Goal: Use online tool/utility: Utilize a website feature to perform a specific function

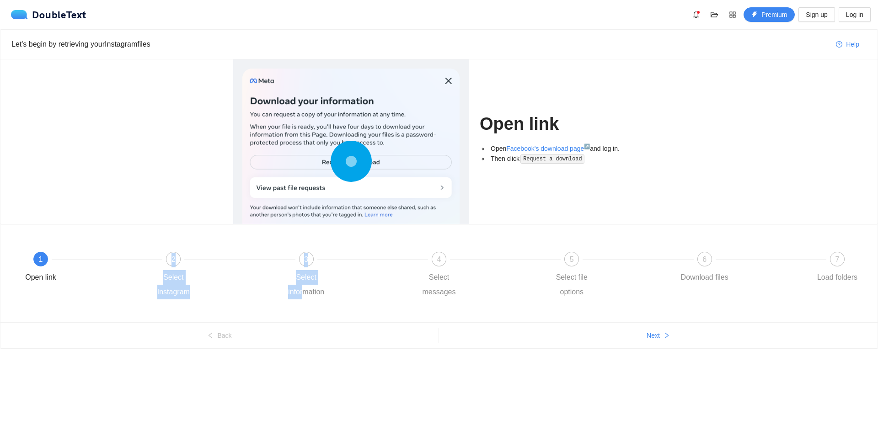
drag, startPoint x: 173, startPoint y: 259, endPoint x: 419, endPoint y: 328, distance: 255.5
click at [346, 313] on div "1 Open link 2 Select Instagram 3 Select information 4 Select messages 5 Select …" at bounding box center [438, 274] width 877 height 98
click at [628, 334] on button "Next" at bounding box center [658, 335] width 439 height 15
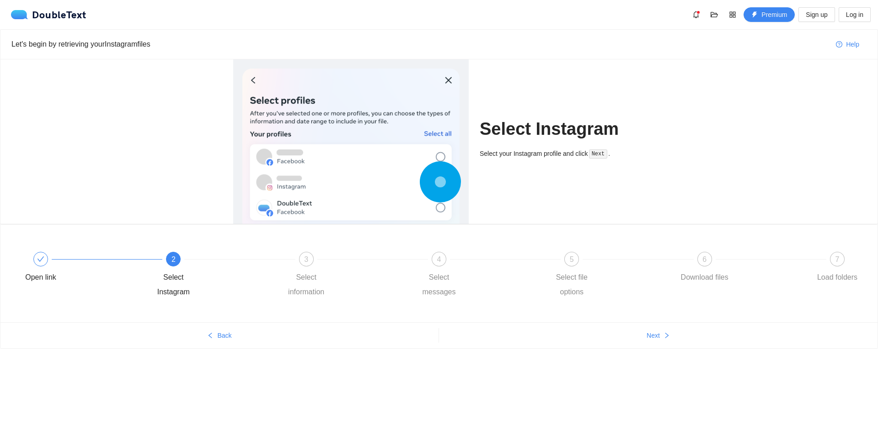
click at [596, 381] on div "Let's begin by retrieving your Instagram files Help Select Instagram Select you…" at bounding box center [439, 206] width 878 height 355
click at [632, 343] on button "Next" at bounding box center [658, 335] width 439 height 15
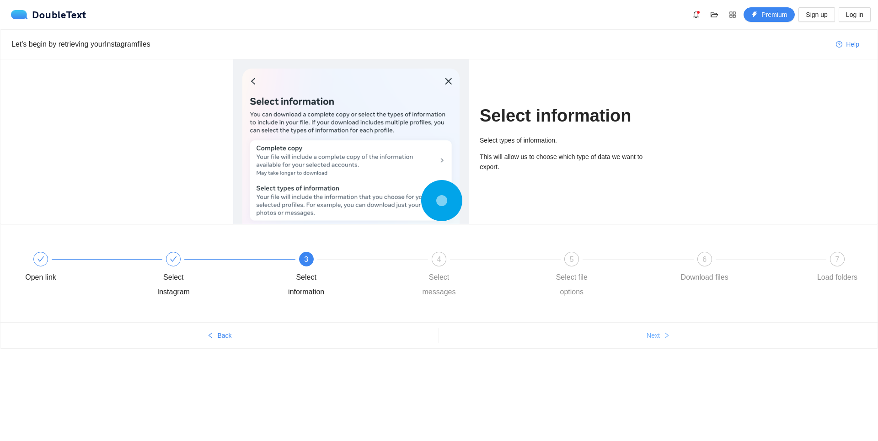
click at [640, 335] on button "Next" at bounding box center [658, 335] width 439 height 15
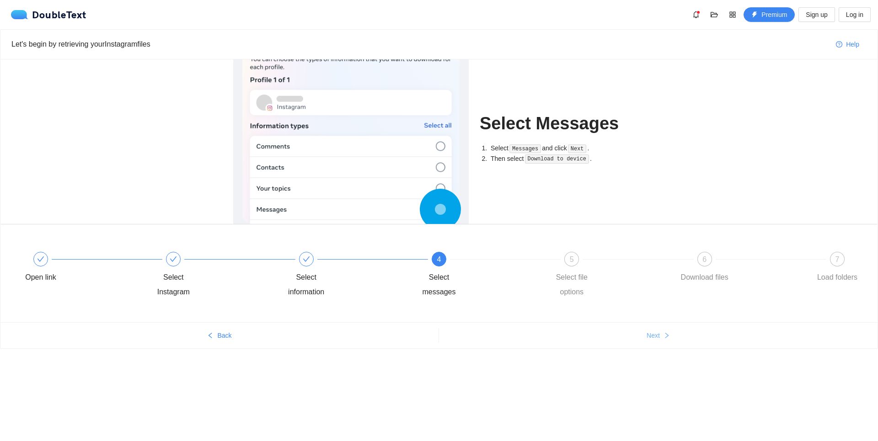
click at [670, 331] on button "Next" at bounding box center [658, 335] width 439 height 15
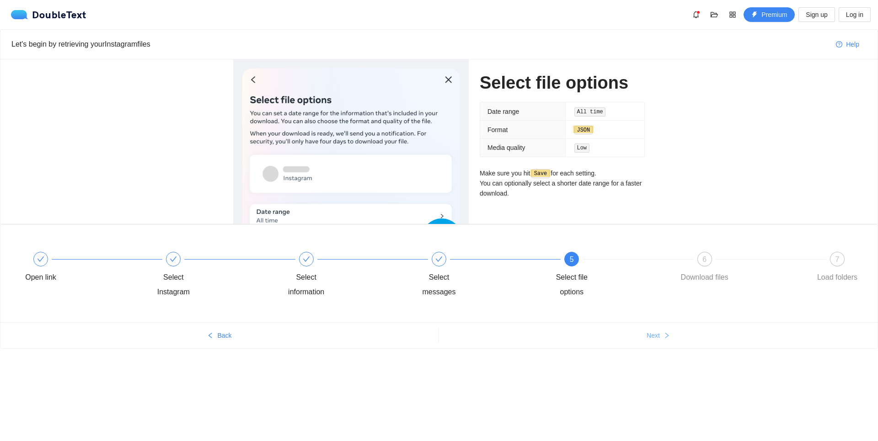
click at [639, 337] on button "Next" at bounding box center [658, 335] width 439 height 15
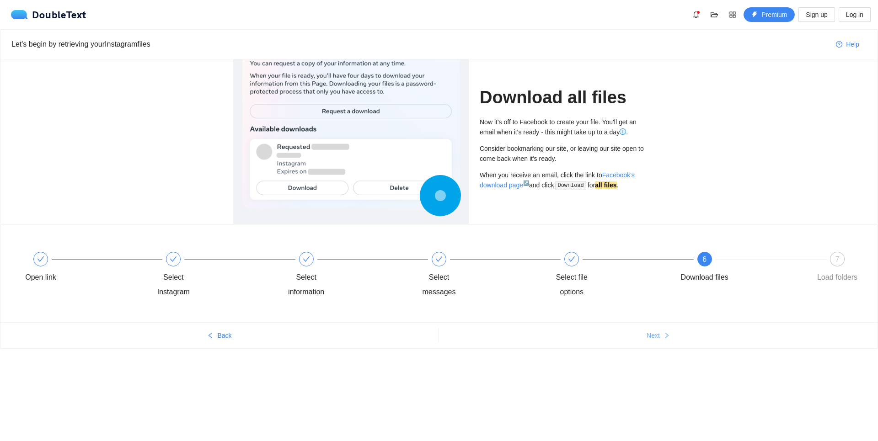
click at [643, 338] on button "Next" at bounding box center [658, 335] width 439 height 15
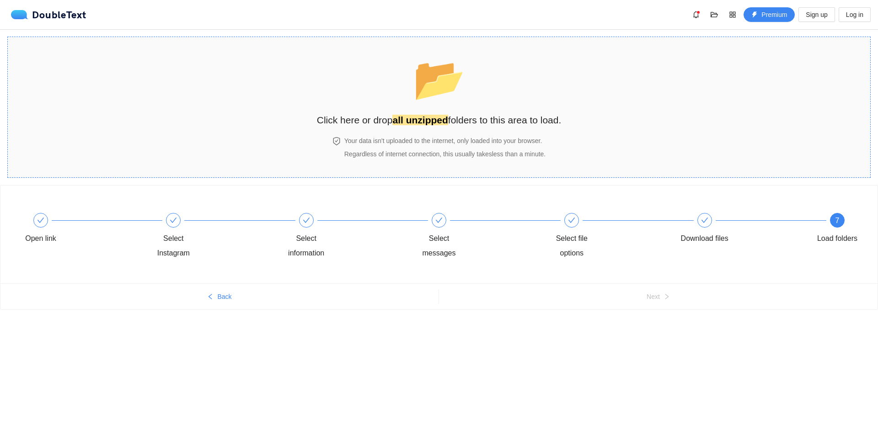
click at [408, 122] on strong "all unzipped" at bounding box center [419, 120] width 55 height 11
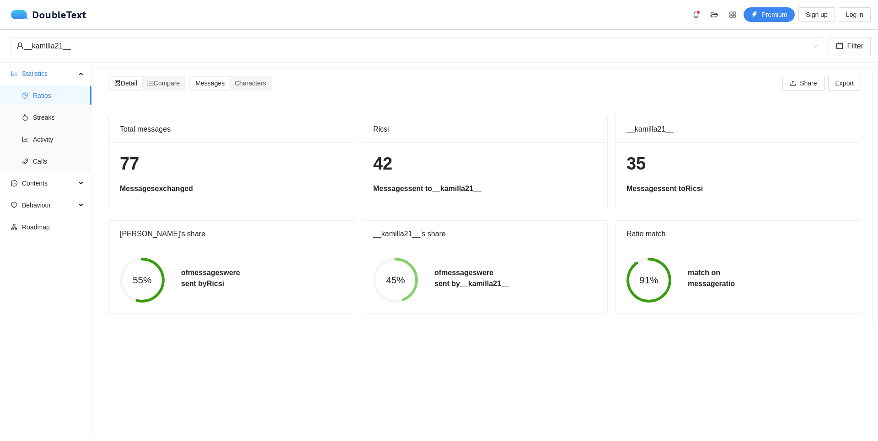
click at [310, 150] on div "77 Messages exchanged" at bounding box center [231, 175] width 245 height 67
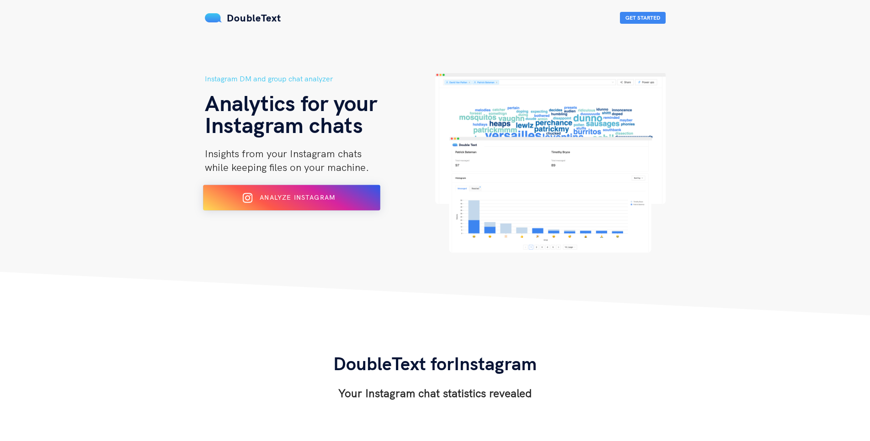
click at [311, 203] on div "Analyze Instagram" at bounding box center [291, 198] width 145 height 15
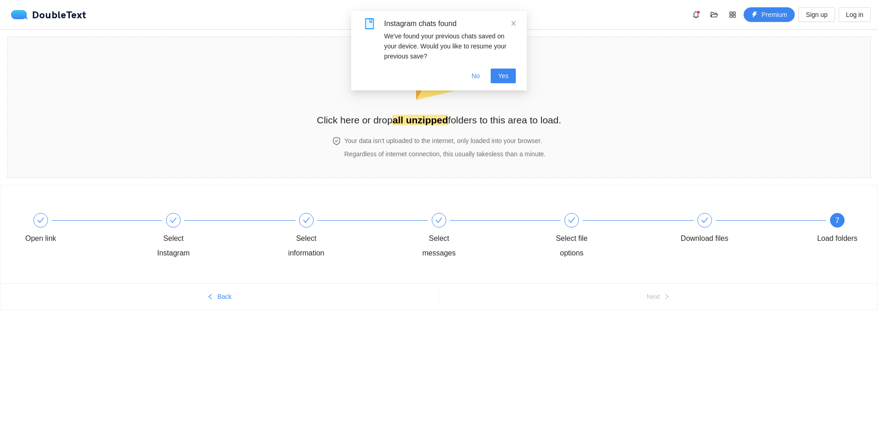
click at [590, 365] on body "DoubleText Premium Sign up Log in 📂 Click here or drop all unzipped folders to …" at bounding box center [439, 220] width 878 height 441
click at [476, 76] on span "No" at bounding box center [475, 76] width 8 height 10
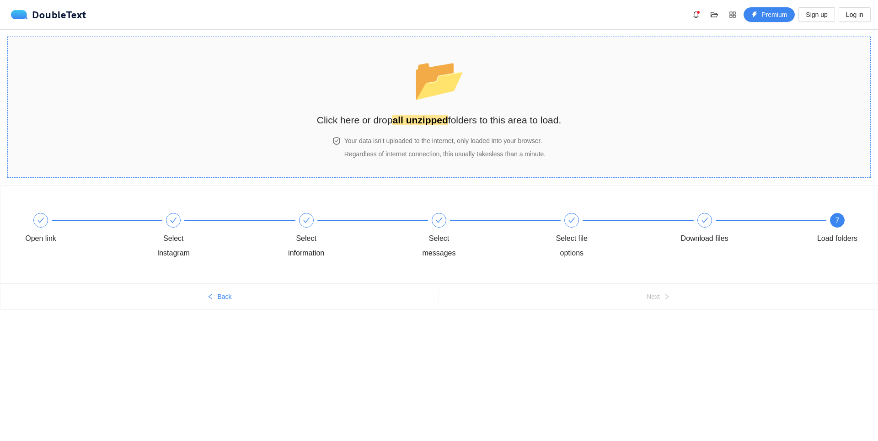
click at [407, 118] on strong "all unzipped" at bounding box center [419, 120] width 55 height 11
click at [565, 88] on section "📂 Click here or drop all unzipped folders to this area to load. Your data isn't…" at bounding box center [438, 107] width 863 height 141
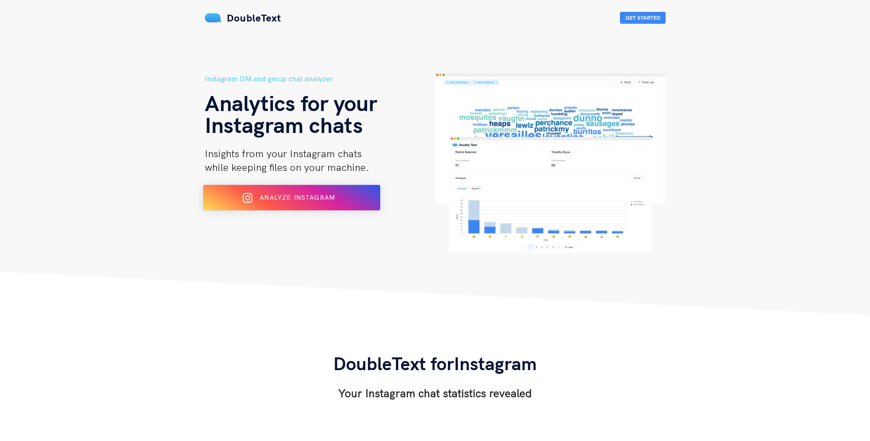
click at [289, 193] on div "Analyze Instagram" at bounding box center [291, 198] width 145 height 15
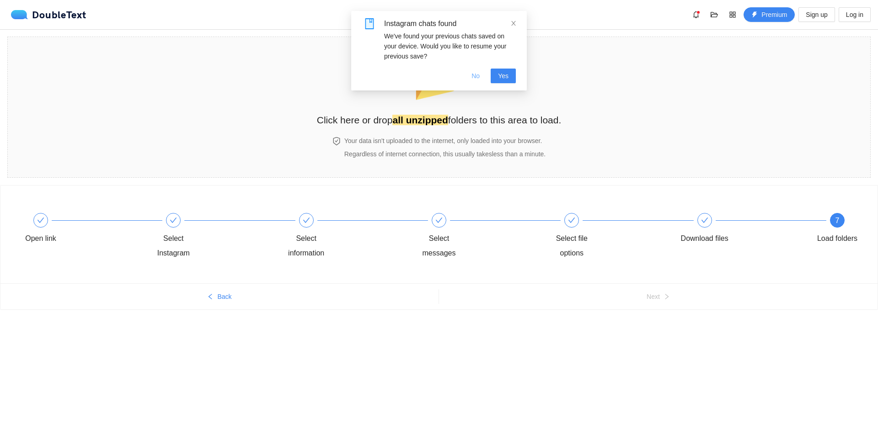
click at [478, 79] on span "No" at bounding box center [475, 76] width 8 height 10
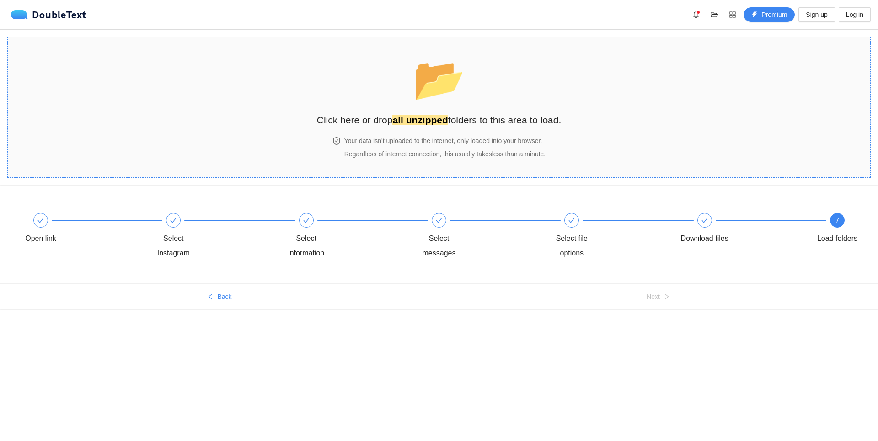
click at [418, 118] on strong "all unzipped" at bounding box center [419, 120] width 55 height 11
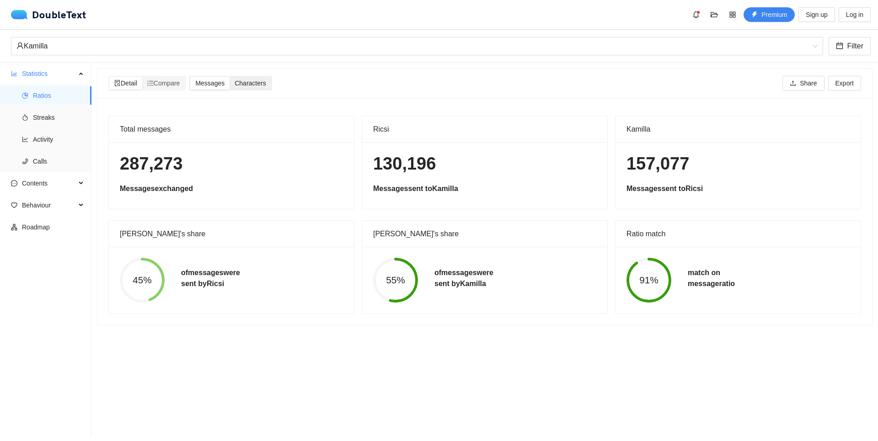
click at [243, 85] on span "Characters" at bounding box center [250, 83] width 31 height 7
click at [230, 77] on input "Characters" at bounding box center [230, 77] width 0 height 0
click at [214, 80] on span "Messages" at bounding box center [209, 83] width 29 height 7
click at [190, 77] on input "Messages" at bounding box center [190, 77] width 0 height 0
click at [30, 115] on li "Streaks" at bounding box center [45, 117] width 91 height 18
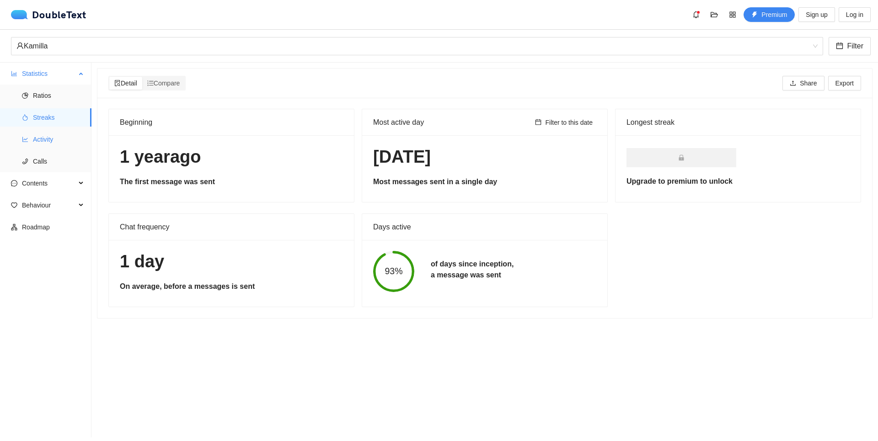
click at [52, 135] on span "Activity" at bounding box center [58, 139] width 51 height 18
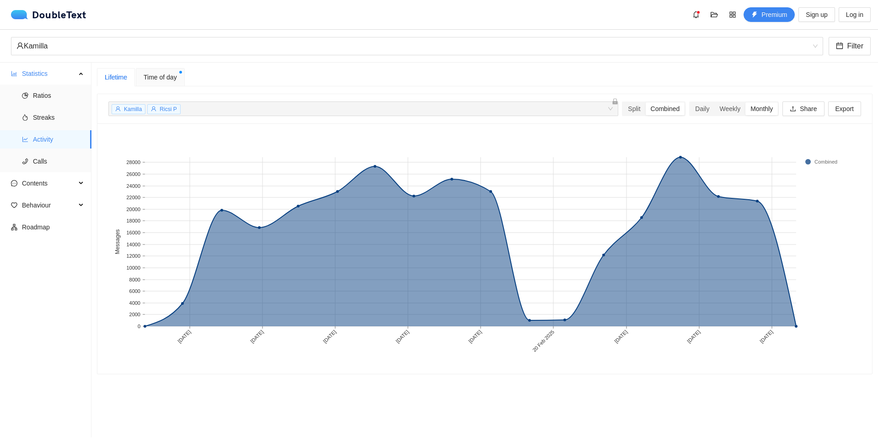
click at [166, 79] on span "Time of day" at bounding box center [160, 77] width 33 height 10
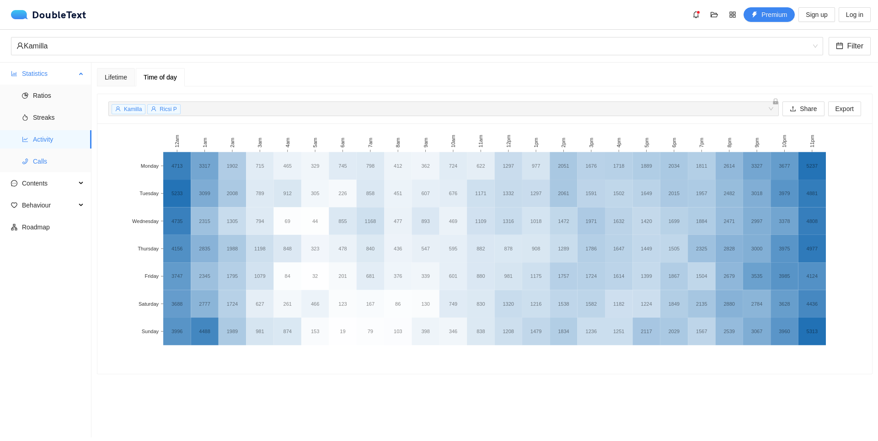
click at [23, 154] on li "Calls" at bounding box center [45, 161] width 91 height 18
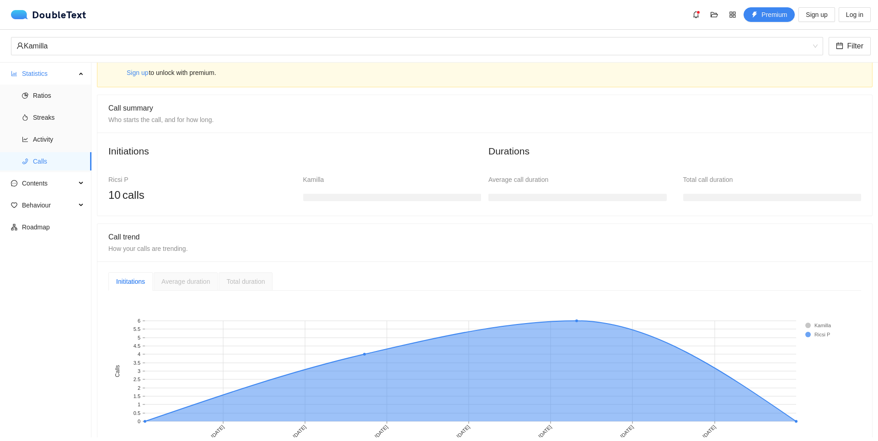
scroll to position [52, 0]
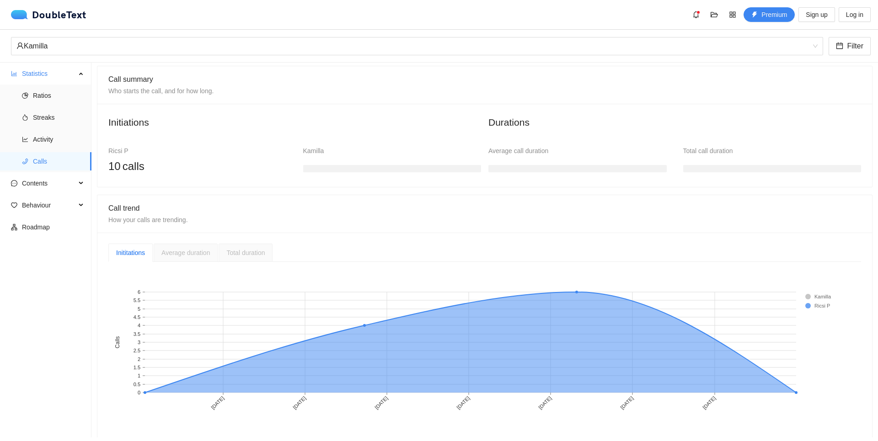
click at [339, 169] on h3 at bounding box center [392, 168] width 178 height 7
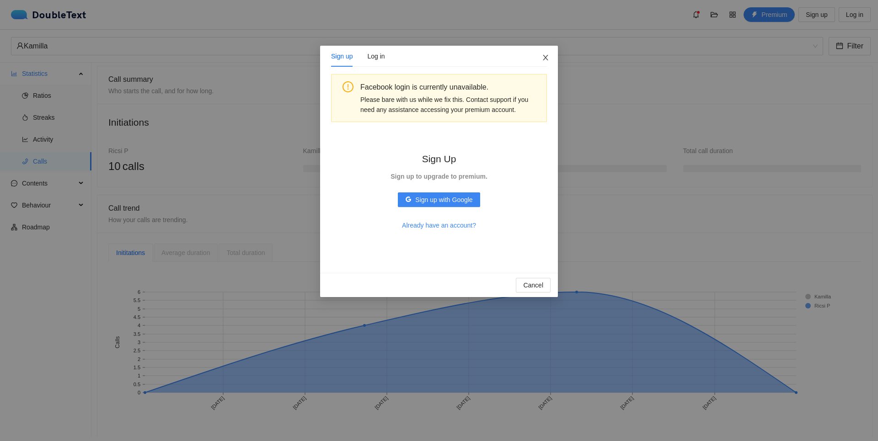
drag, startPoint x: 542, startPoint y: 59, endPoint x: 404, endPoint y: 61, distance: 138.1
click at [408, 60] on div "Sign up Log in Facebook login is currently unavailable. Please bare with us whi…" at bounding box center [439, 172] width 238 height 252
click at [371, 60] on div "Log in" at bounding box center [375, 56] width 17 height 10
click at [413, 198] on icon "google" at bounding box center [410, 199] width 6 height 6
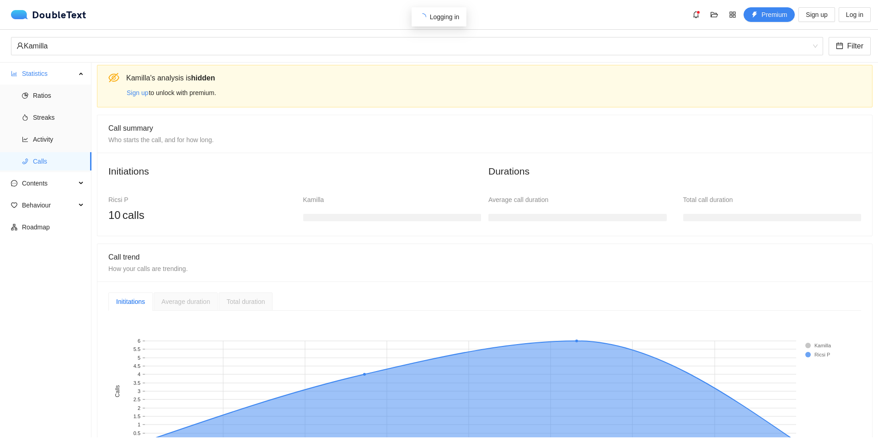
scroll to position [0, 0]
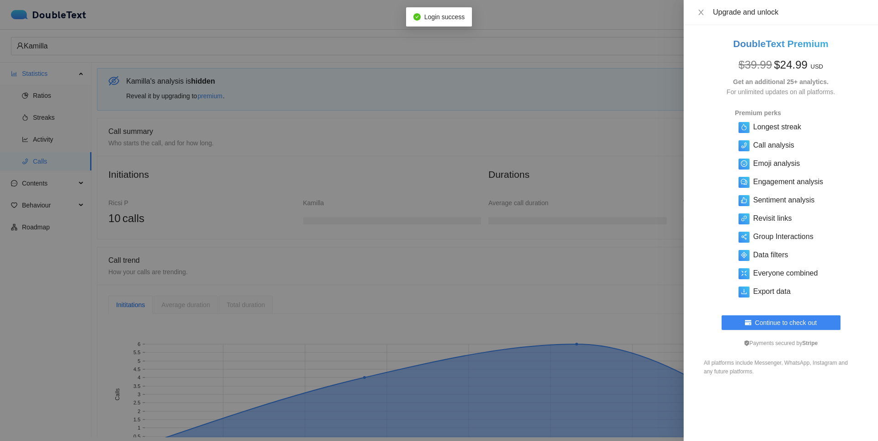
click at [423, 155] on div at bounding box center [439, 220] width 878 height 441
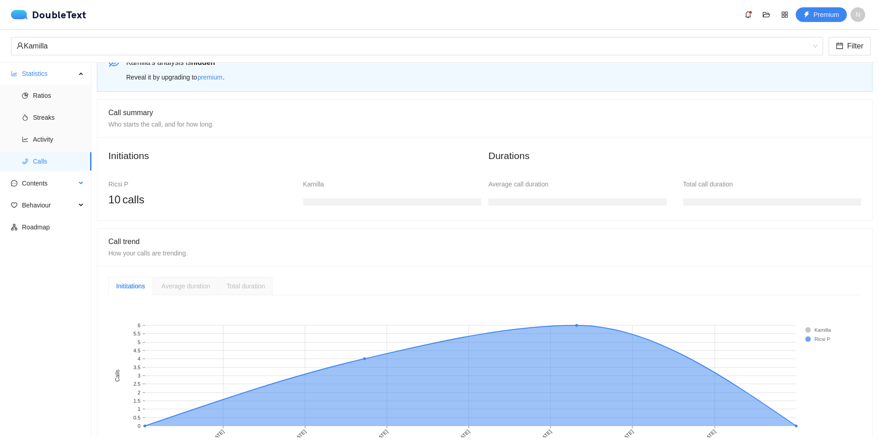
scroll to position [16, 0]
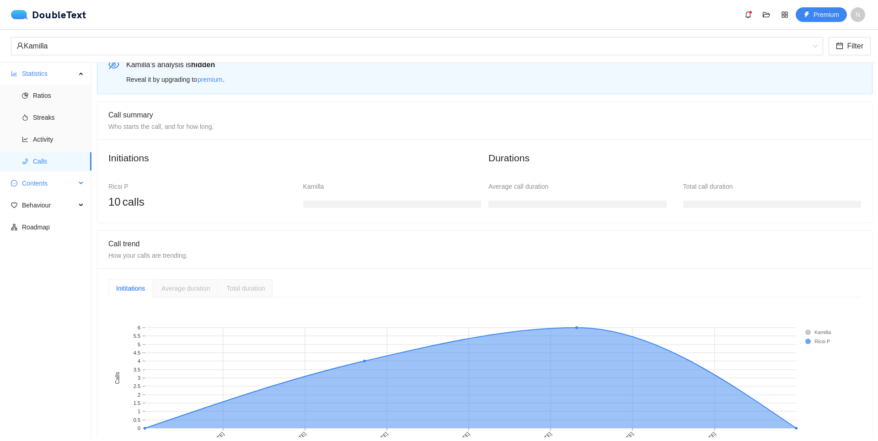
click at [48, 179] on span "Contents" at bounding box center [49, 183] width 54 height 18
click at [40, 205] on span "Word Cloud" at bounding box center [58, 205] width 51 height 18
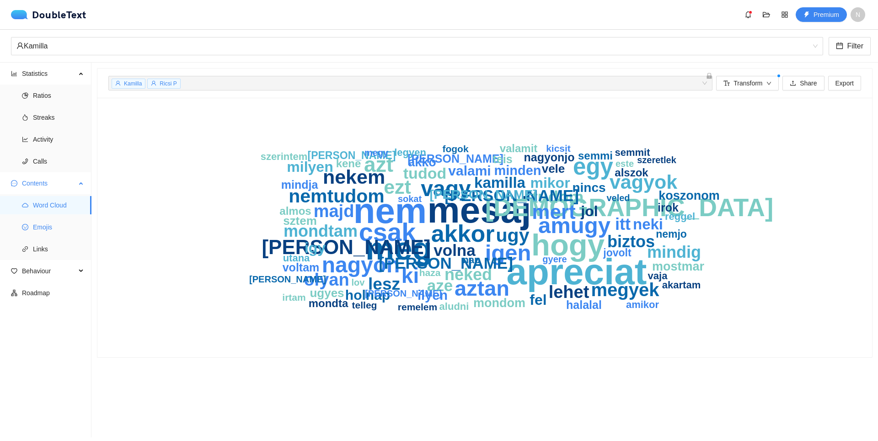
click at [49, 226] on span "Emojis" at bounding box center [58, 227] width 51 height 18
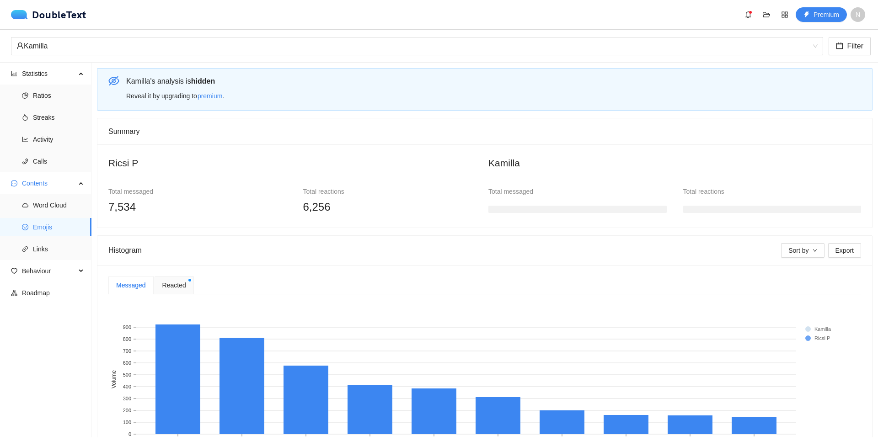
click at [515, 206] on h3 at bounding box center [577, 209] width 178 height 7
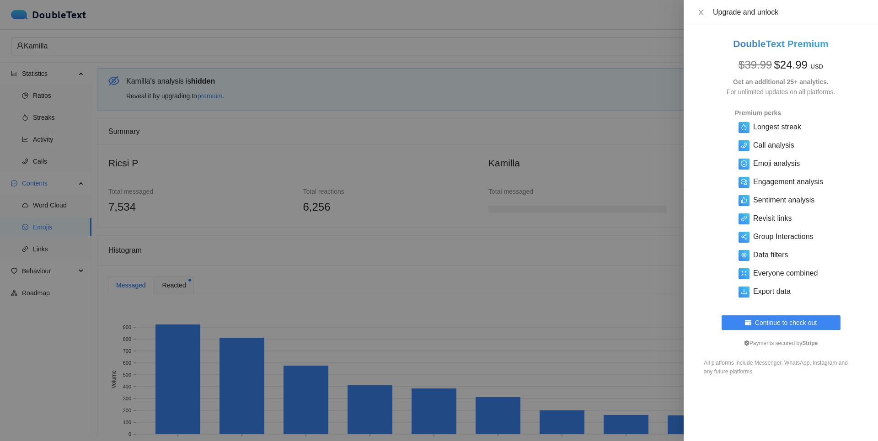
click at [525, 208] on div at bounding box center [439, 220] width 878 height 441
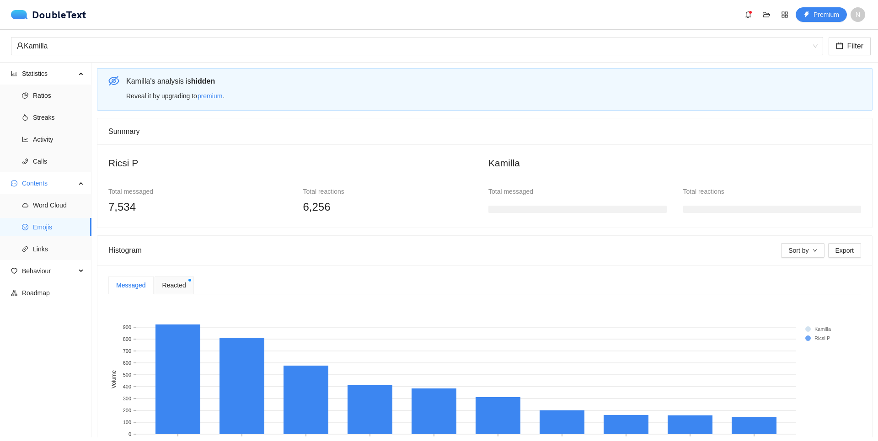
click at [683, 206] on h3 at bounding box center [772, 209] width 178 height 7
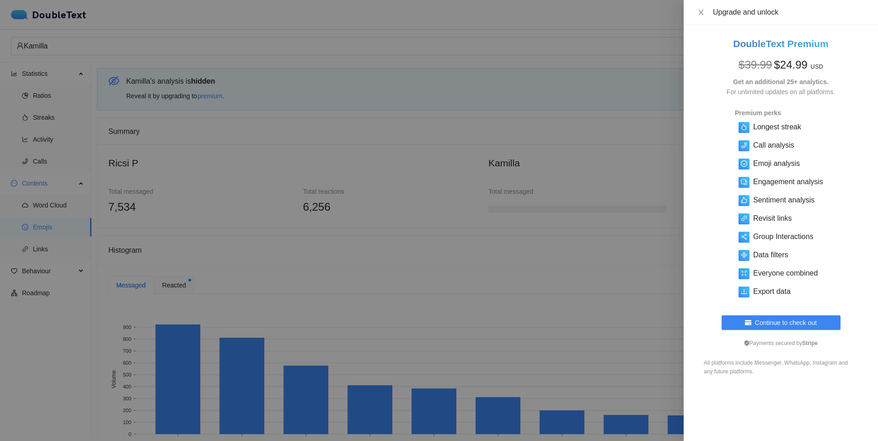
click at [648, 210] on div at bounding box center [439, 220] width 878 height 441
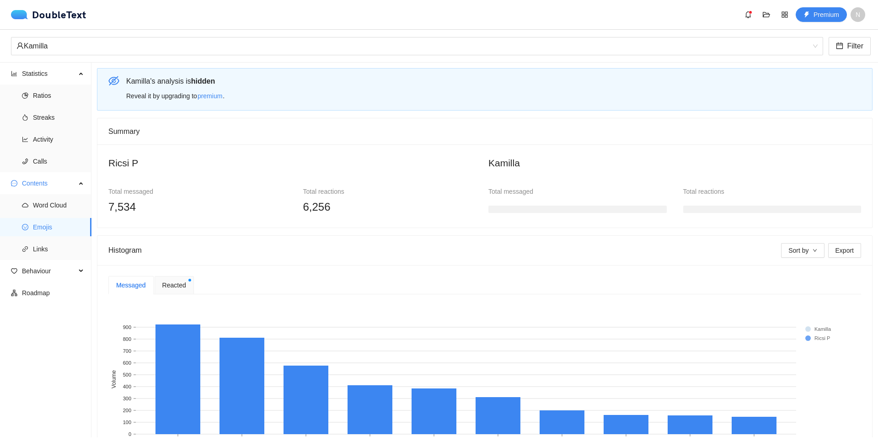
scroll to position [75, 0]
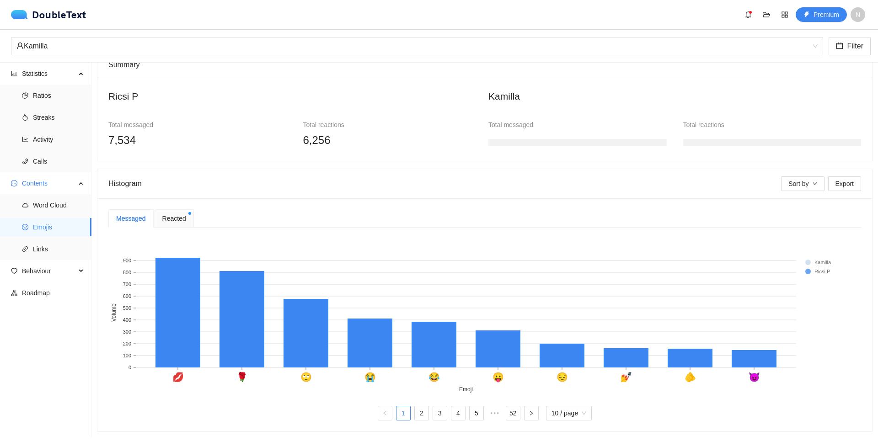
click at [168, 214] on span "Reacted" at bounding box center [174, 219] width 24 height 10
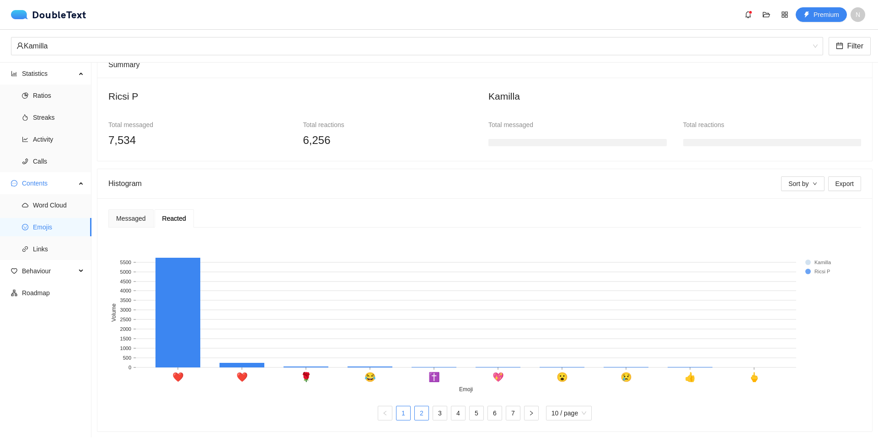
click at [415, 409] on link "2" at bounding box center [422, 414] width 14 height 14
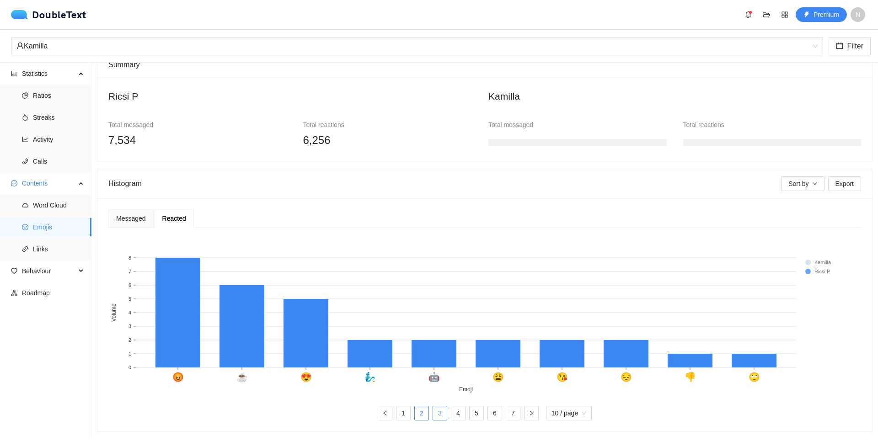
click at [435, 407] on link "3" at bounding box center [440, 414] width 14 height 14
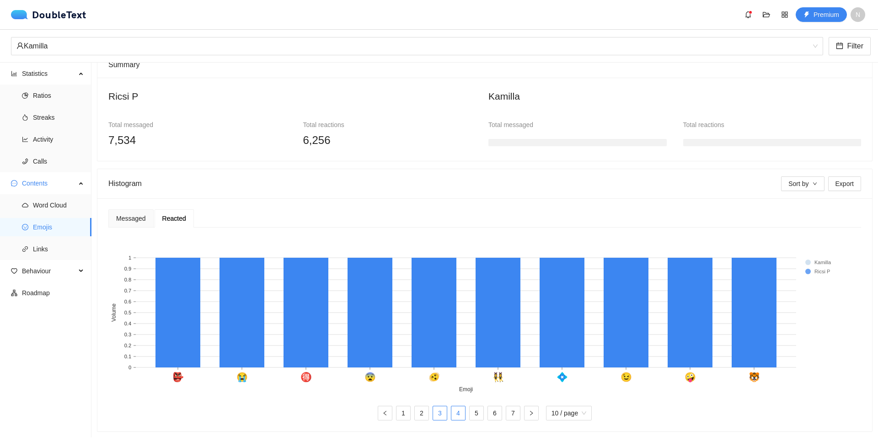
click at [451, 407] on link "4" at bounding box center [458, 414] width 14 height 14
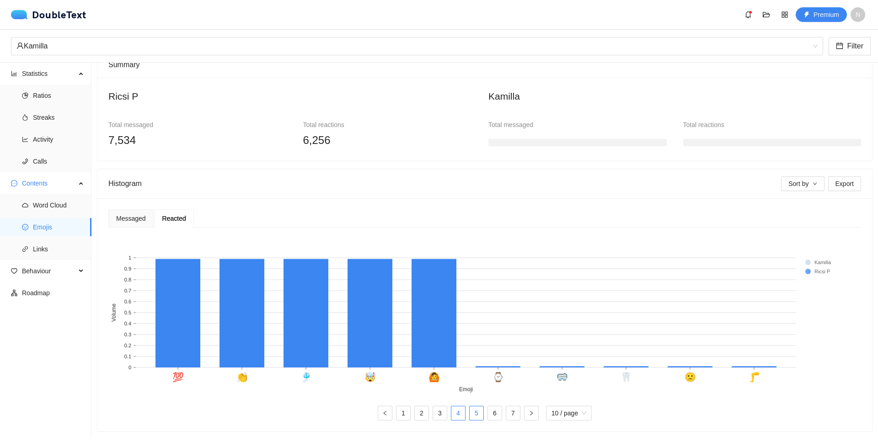
click at [470, 407] on link "5" at bounding box center [477, 414] width 14 height 14
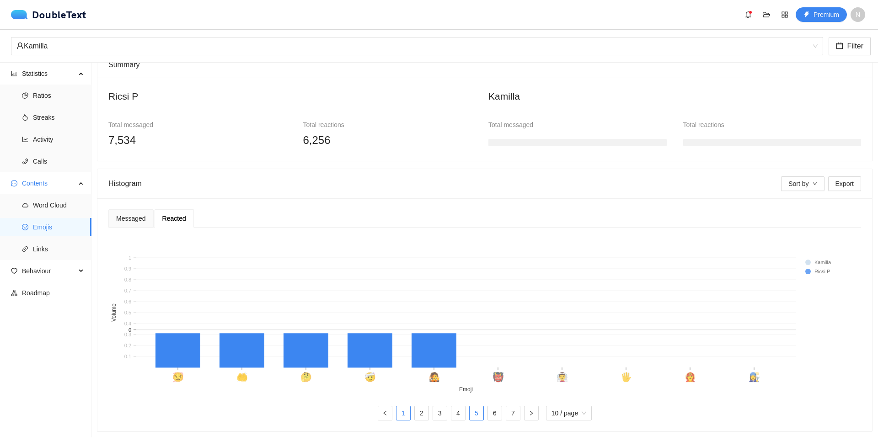
click at [399, 407] on link "1" at bounding box center [403, 414] width 14 height 14
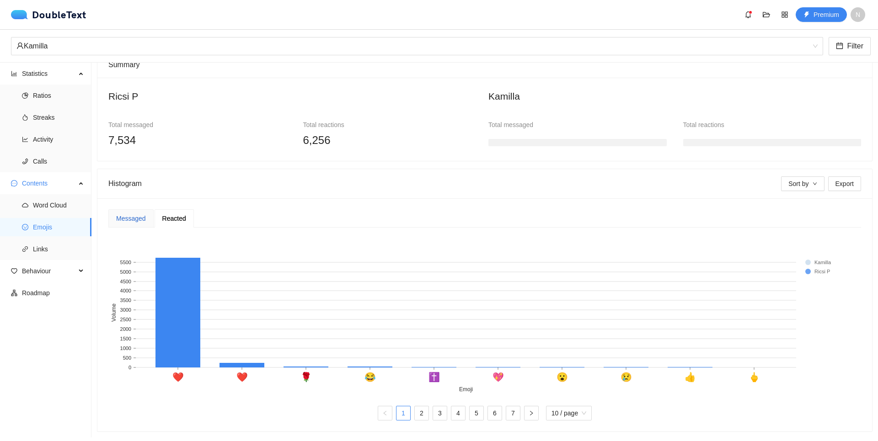
click at [134, 214] on div "Messaged" at bounding box center [131, 219] width 30 height 10
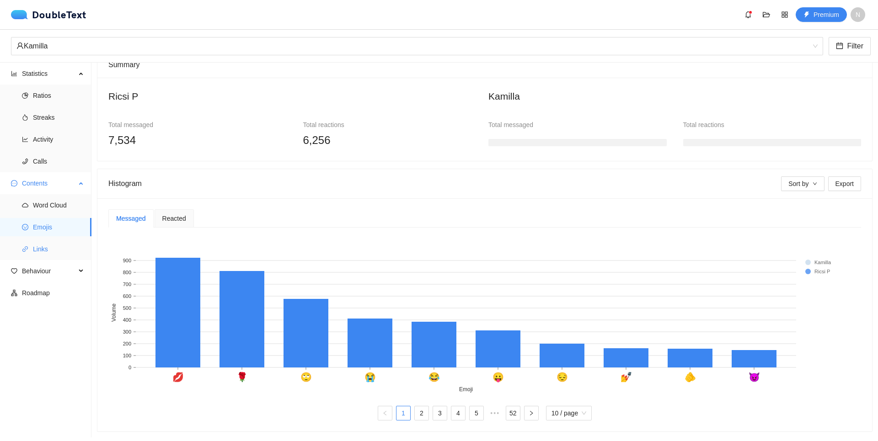
click at [50, 252] on span "Links" at bounding box center [58, 249] width 51 height 18
click at [61, 270] on span "Behaviour" at bounding box center [49, 271] width 54 height 18
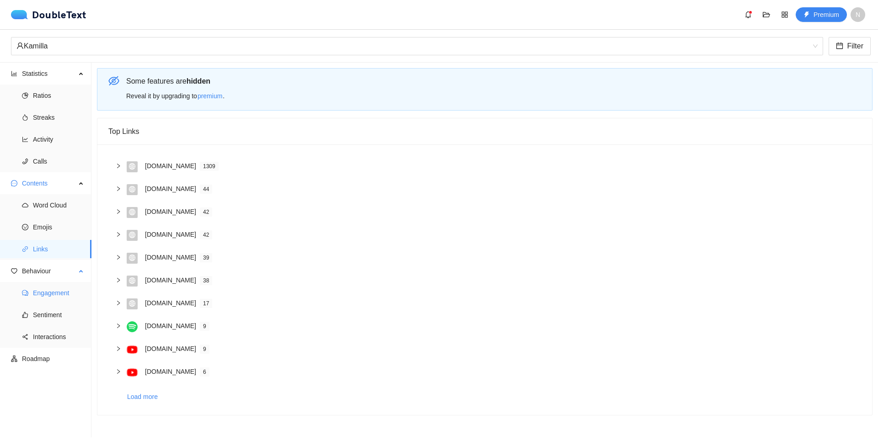
click at [53, 292] on span "Engagement" at bounding box center [58, 293] width 51 height 18
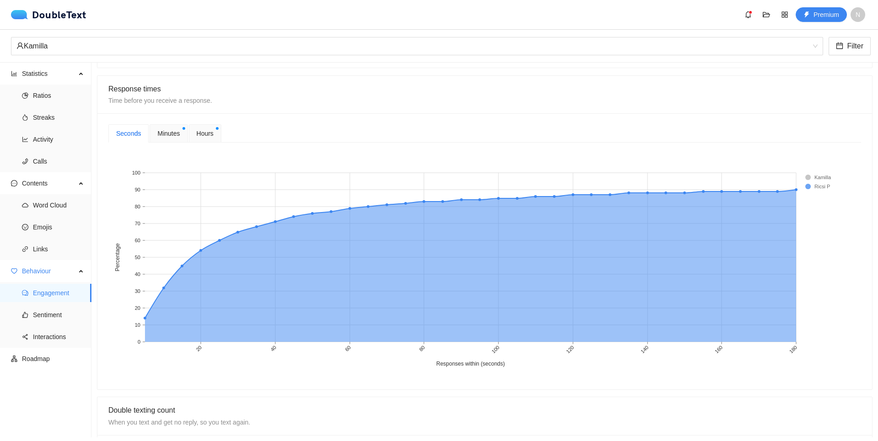
scroll to position [365, 0]
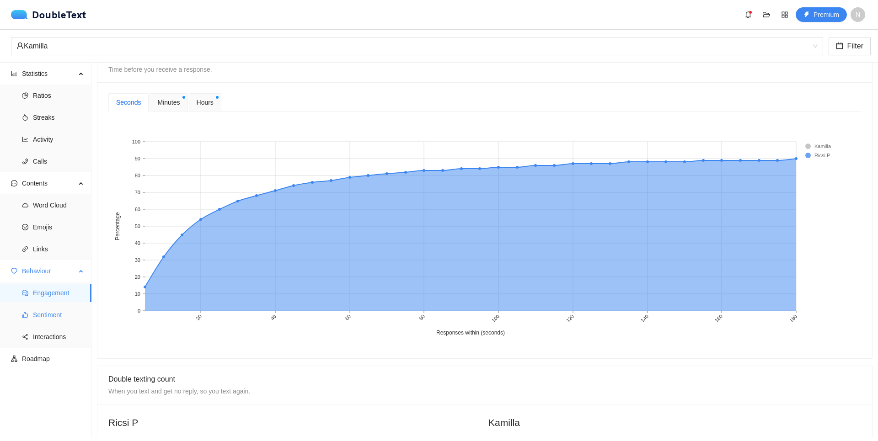
click at [43, 312] on span "Sentiment" at bounding box center [58, 315] width 51 height 18
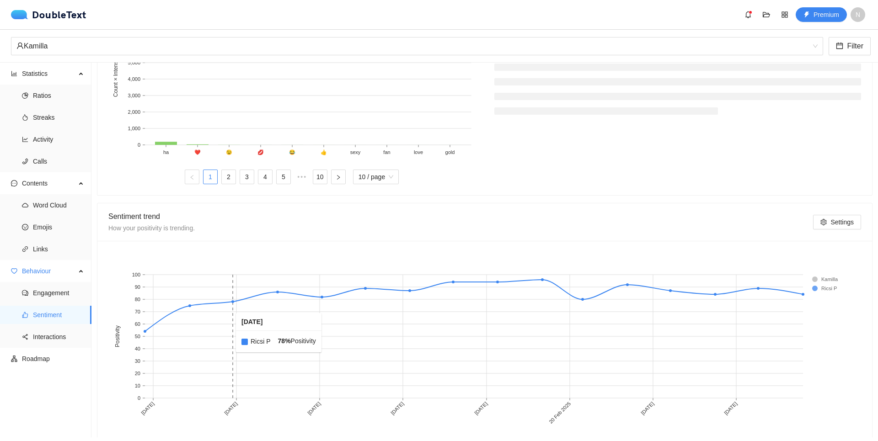
scroll to position [387, 0]
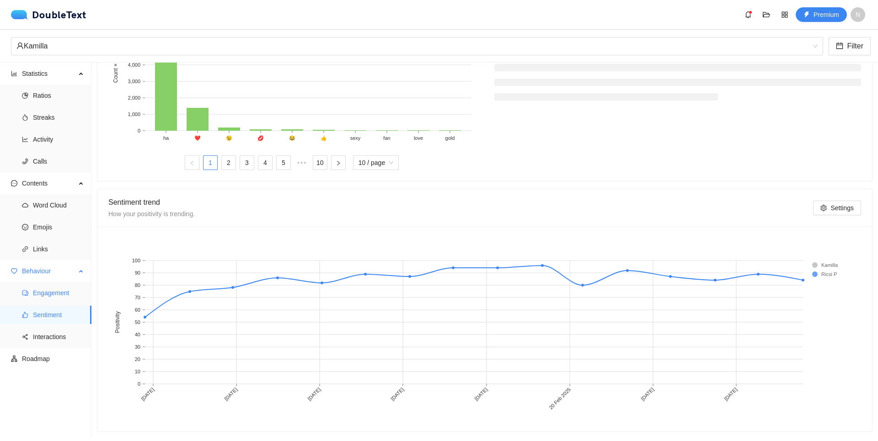
click at [40, 294] on span "Engagement" at bounding box center [58, 293] width 51 height 18
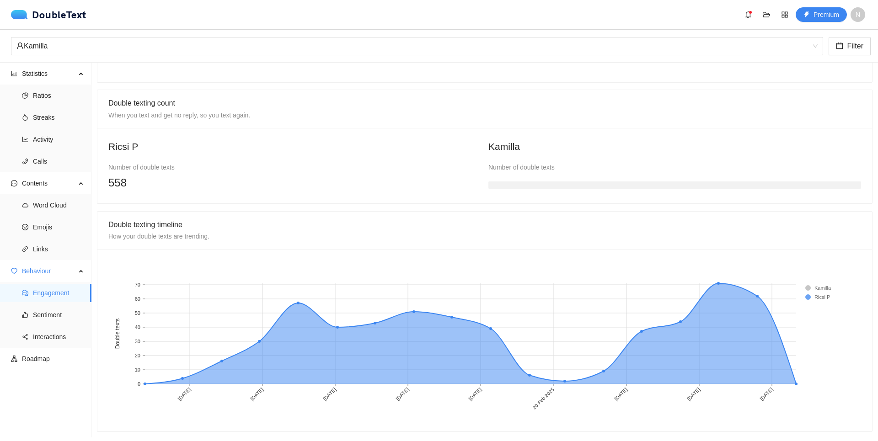
scroll to position [649, 0]
click at [57, 318] on span "Sentiment" at bounding box center [58, 315] width 51 height 18
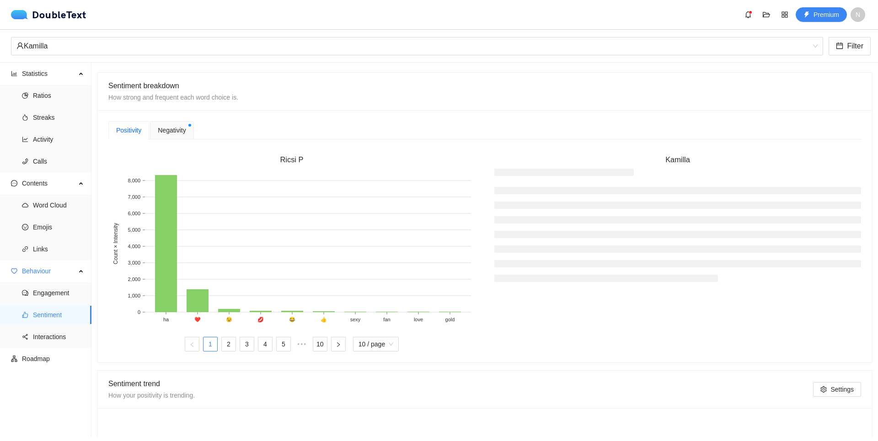
scroll to position [209, 0]
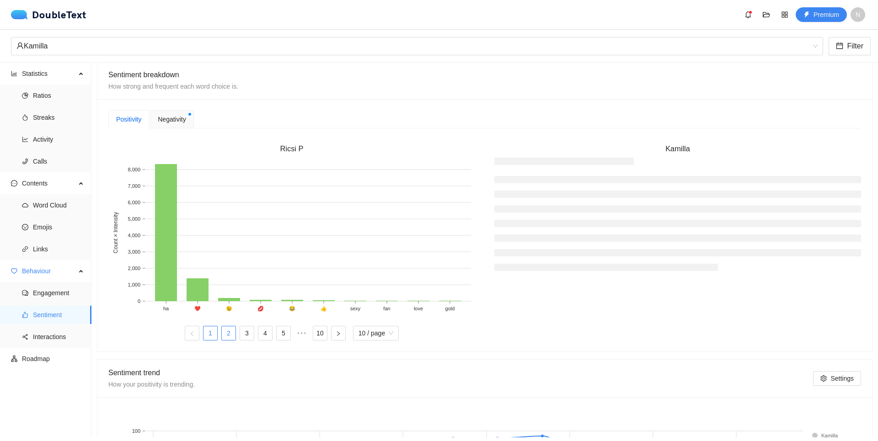
click at [223, 333] on link "2" at bounding box center [229, 334] width 14 height 14
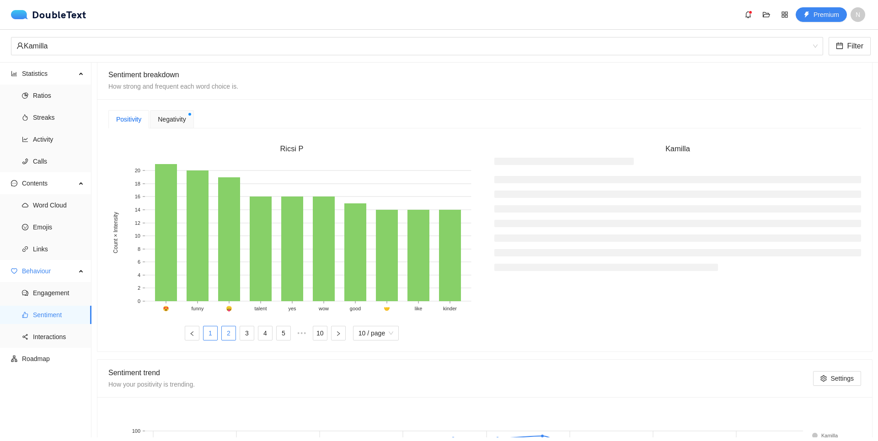
click at [209, 335] on link "1" at bounding box center [211, 334] width 14 height 14
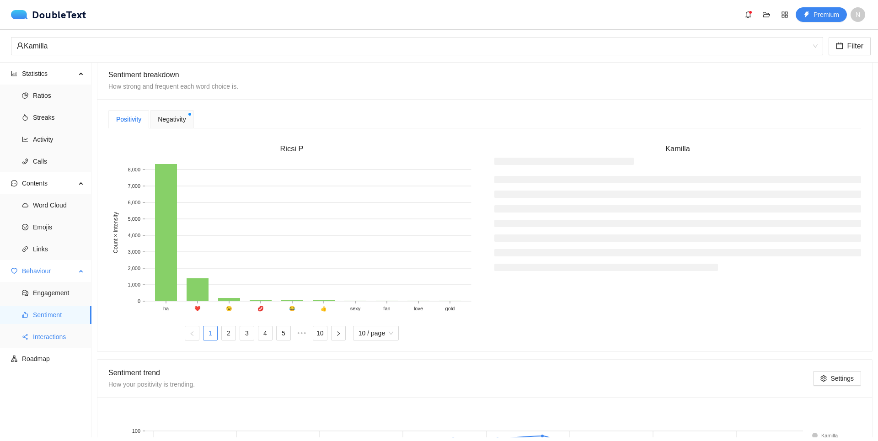
click at [57, 332] on span "Interactions" at bounding box center [58, 337] width 51 height 18
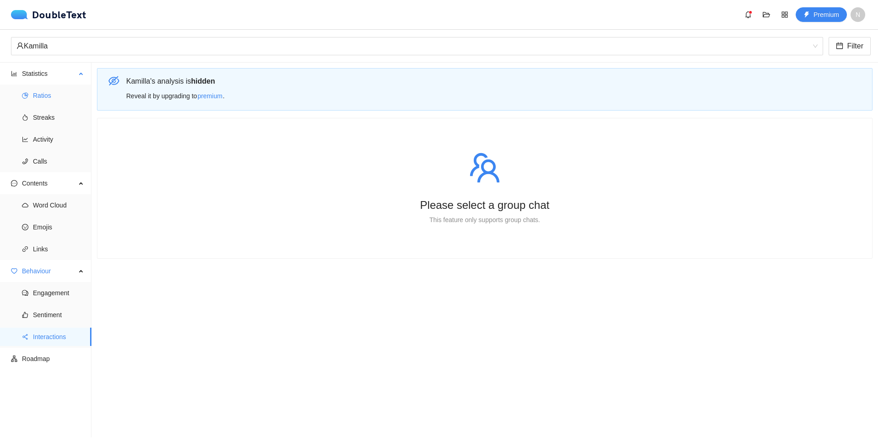
click at [57, 97] on span "Ratios" at bounding box center [58, 95] width 51 height 18
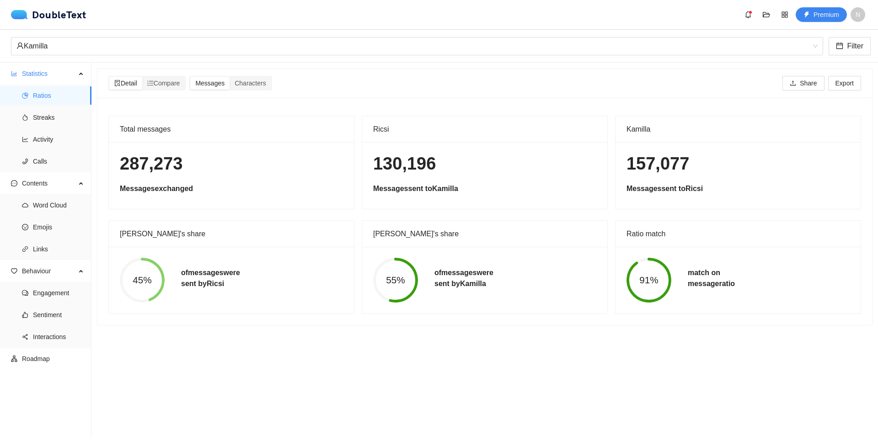
click at [423, 180] on div "130,196 Messages sent to Kamilla" at bounding box center [484, 175] width 245 height 67
click at [419, 170] on h1 "130,196" at bounding box center [484, 163] width 223 height 21
click at [649, 173] on h1 "157,077" at bounding box center [738, 163] width 223 height 21
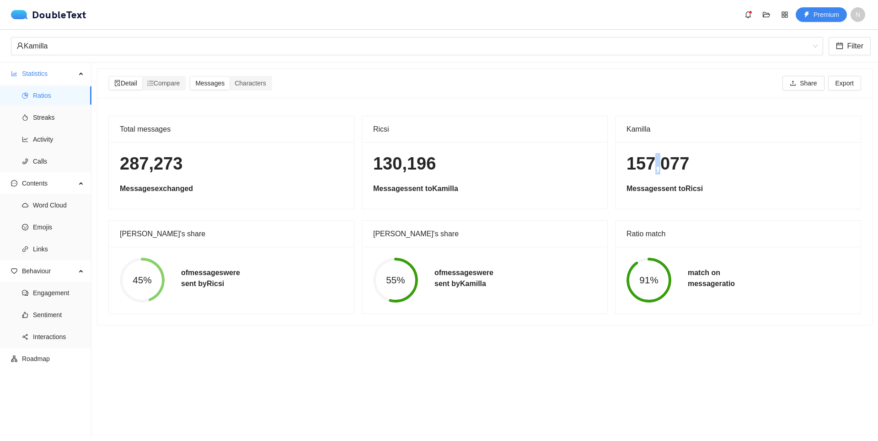
click at [649, 173] on h1 "157,077" at bounding box center [738, 163] width 223 height 21
click at [650, 171] on h1 "157,077" at bounding box center [738, 163] width 223 height 21
click at [640, 163] on h1 "157,077" at bounding box center [738, 163] width 223 height 21
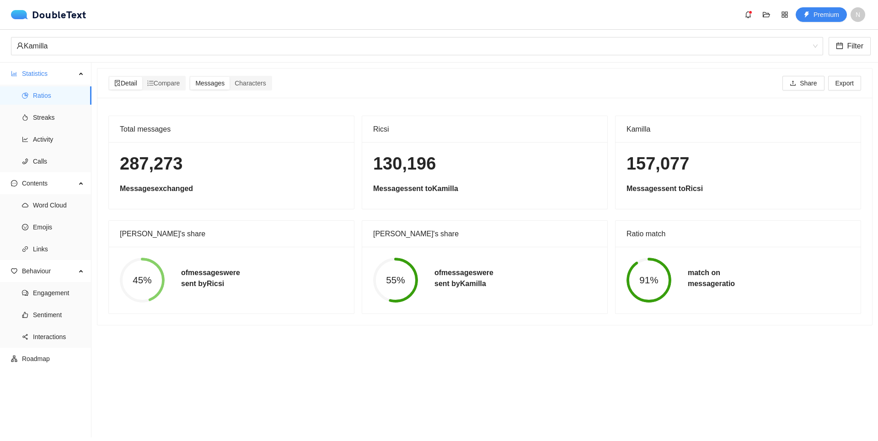
click at [641, 163] on h1 "157,077" at bounding box center [738, 163] width 223 height 21
click at [47, 111] on span "Streaks" at bounding box center [58, 117] width 51 height 18
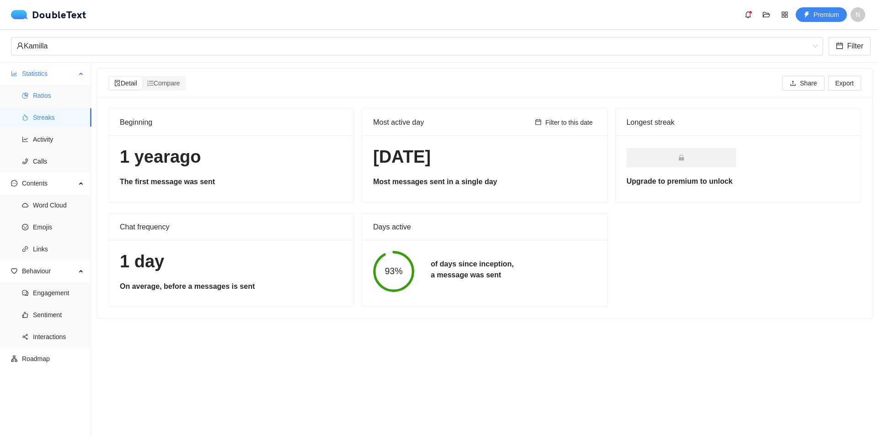
click at [38, 89] on span "Ratios" at bounding box center [58, 95] width 51 height 18
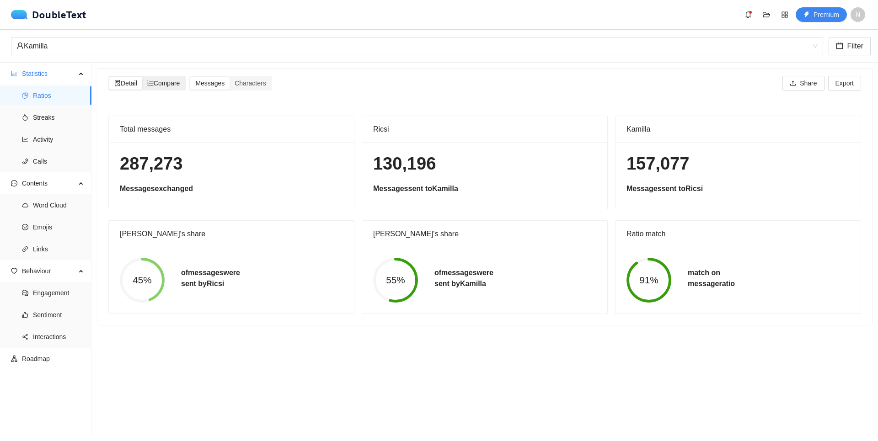
click at [165, 82] on span "Compare" at bounding box center [163, 83] width 33 height 7
click at [142, 77] on input "Compare" at bounding box center [142, 77] width 0 height 0
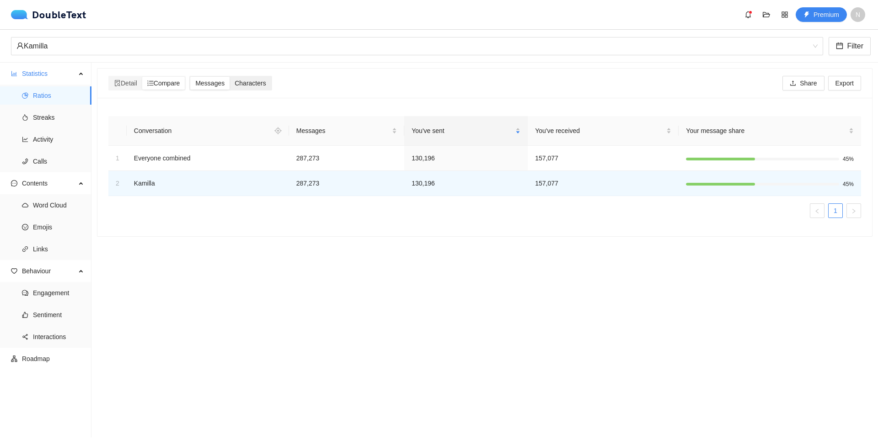
click at [241, 84] on span "Characters" at bounding box center [250, 83] width 31 height 7
click at [230, 77] on input "Characters" at bounding box center [230, 77] width 0 height 0
click at [70, 109] on span "Streaks" at bounding box center [58, 117] width 51 height 18
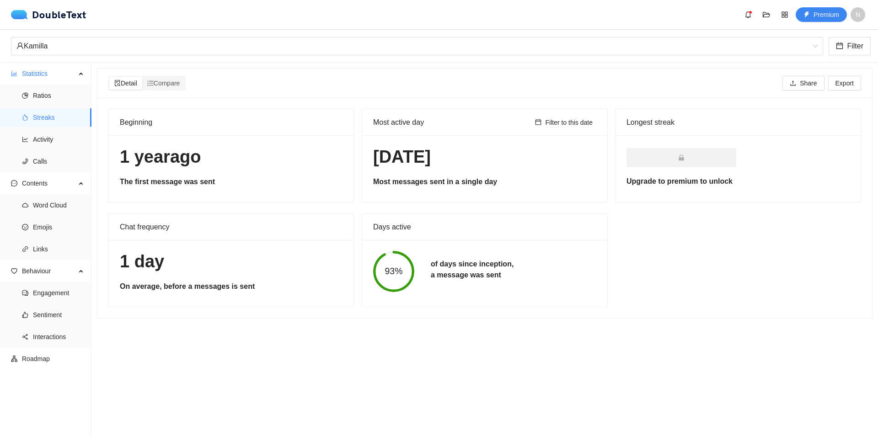
click at [155, 291] on h5 "On average, before a messages is sent" at bounding box center [231, 286] width 223 height 11
click at [63, 135] on span "Activity" at bounding box center [58, 139] width 51 height 18
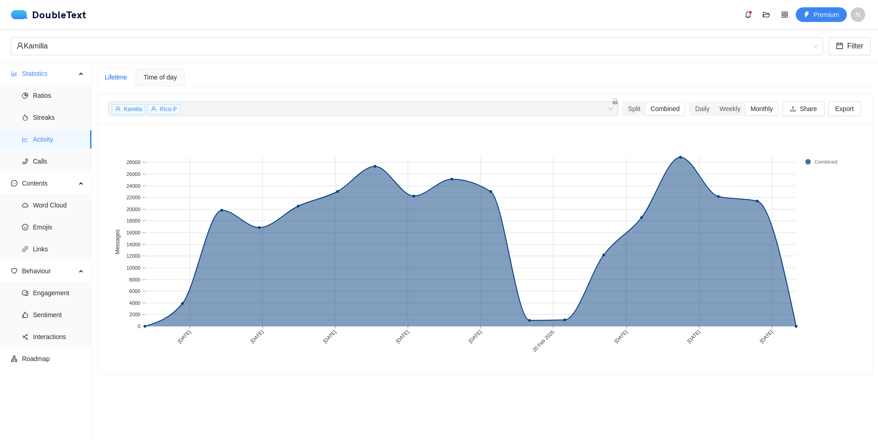
click at [158, 75] on span "Time of day" at bounding box center [160, 77] width 33 height 6
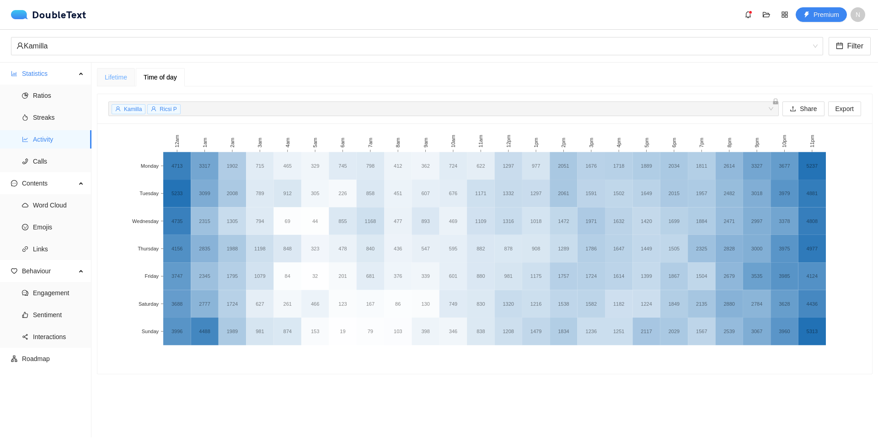
click at [119, 71] on div "Lifetime" at bounding box center [116, 77] width 38 height 18
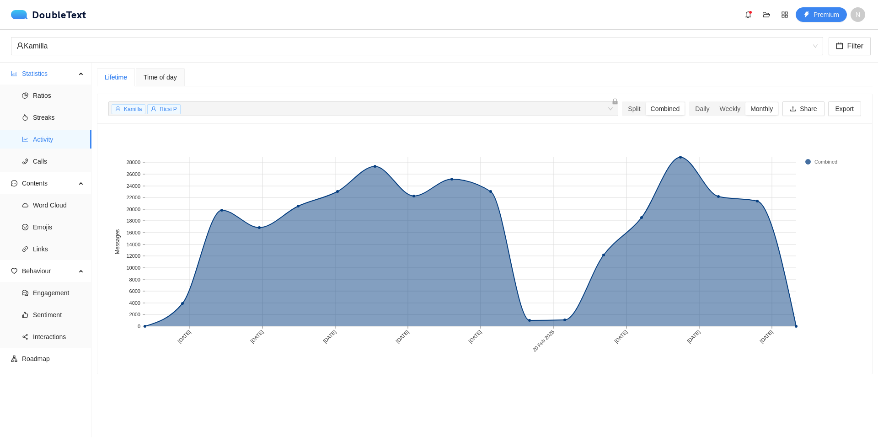
click at [147, 75] on span "Time of day" at bounding box center [160, 77] width 33 height 6
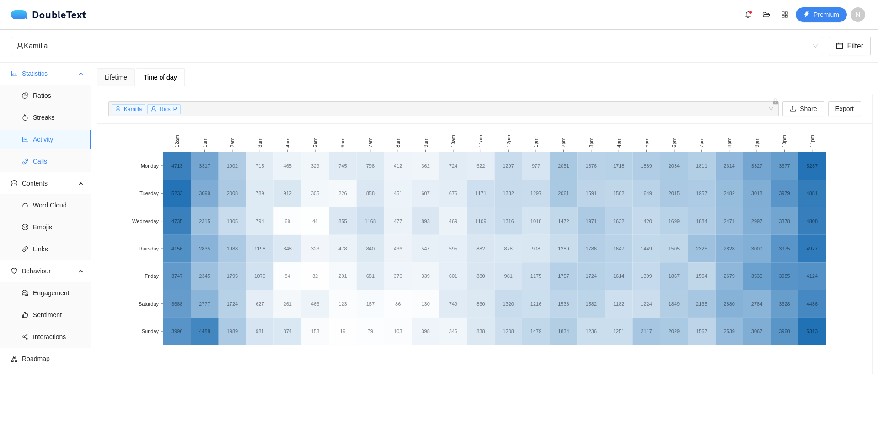
click at [62, 159] on span "Calls" at bounding box center [58, 161] width 51 height 18
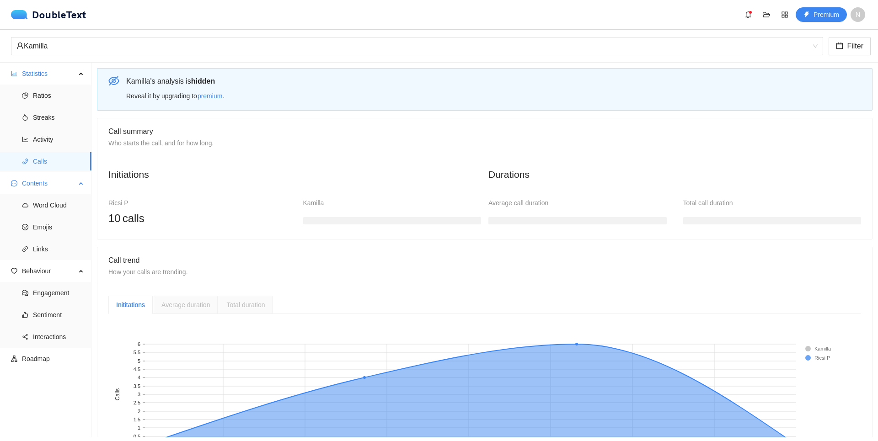
click at [47, 186] on span "Contents" at bounding box center [49, 183] width 54 height 18
click at [45, 200] on span "Word Cloud" at bounding box center [58, 205] width 51 height 18
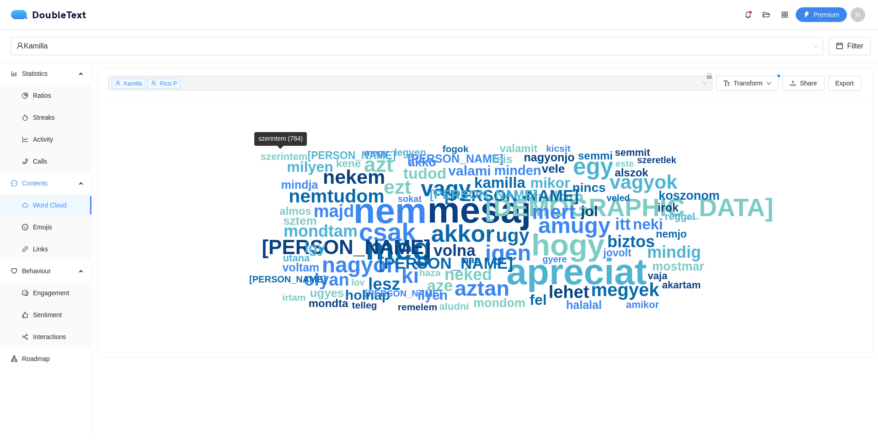
click at [271, 158] on text "szerintem" at bounding box center [284, 156] width 47 height 11
click at [382, 212] on text "nem" at bounding box center [390, 211] width 73 height 40
click at [584, 309] on text "halalal" at bounding box center [584, 305] width 36 height 13
click at [581, 306] on text "halalal" at bounding box center [584, 305] width 36 height 13
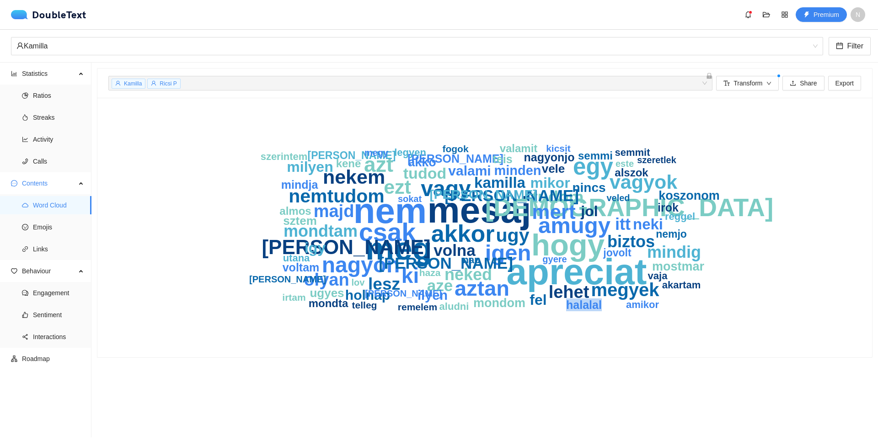
click at [581, 306] on text "halalal" at bounding box center [584, 305] width 36 height 13
click at [760, 339] on icon "apreciat mesaj nem meg hogy csak halal akkor egy igen amugy vagy nagyon aztan k…" at bounding box center [484, 228] width 585 height 238
click at [50, 233] on span "Emojis" at bounding box center [58, 227] width 51 height 18
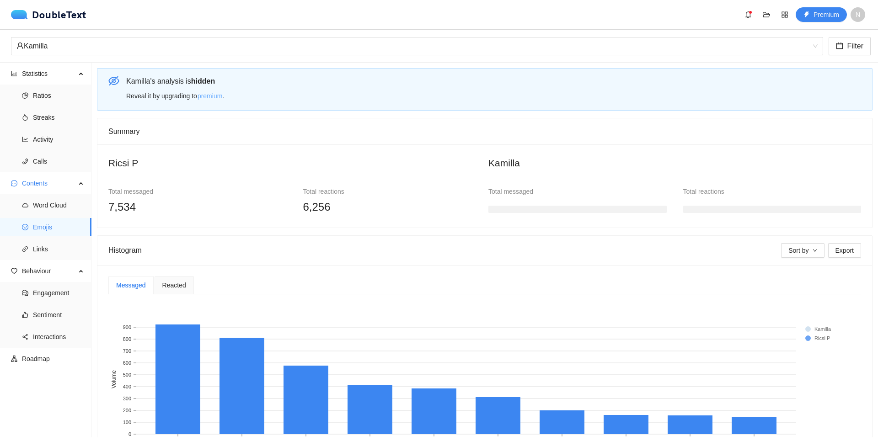
click at [202, 98] on span "premium" at bounding box center [210, 96] width 25 height 10
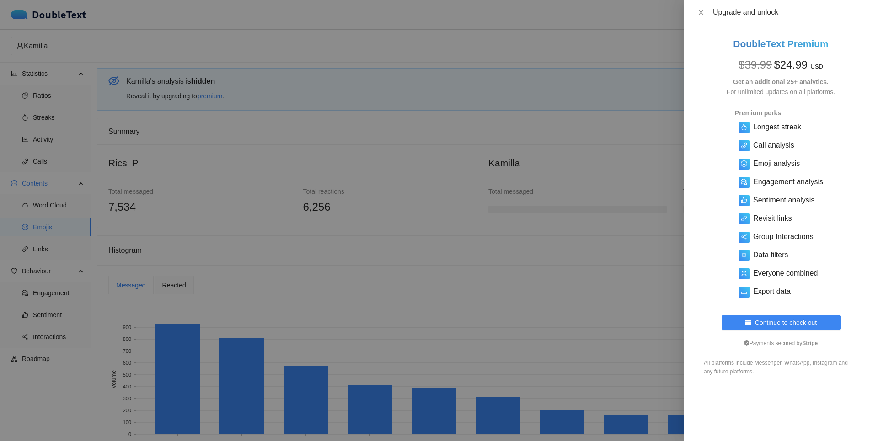
click at [513, 145] on div at bounding box center [439, 220] width 878 height 441
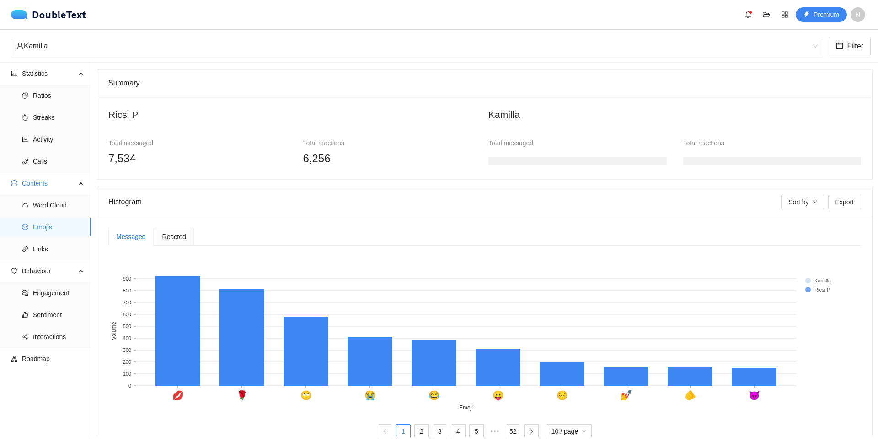
scroll to position [52, 0]
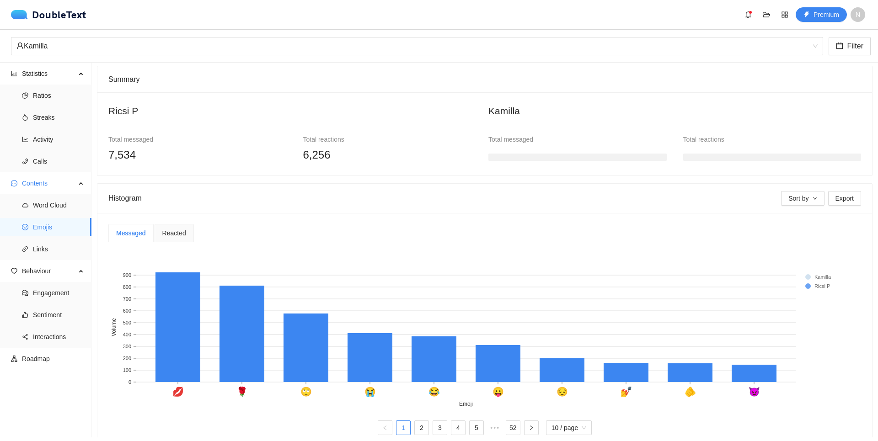
click at [174, 227] on div "Reacted" at bounding box center [174, 233] width 39 height 18
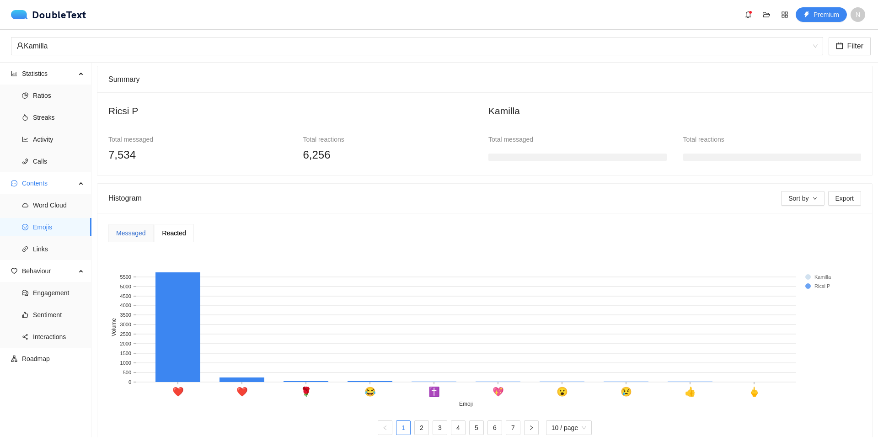
click at [135, 236] on div "Messaged" at bounding box center [131, 233] width 30 height 10
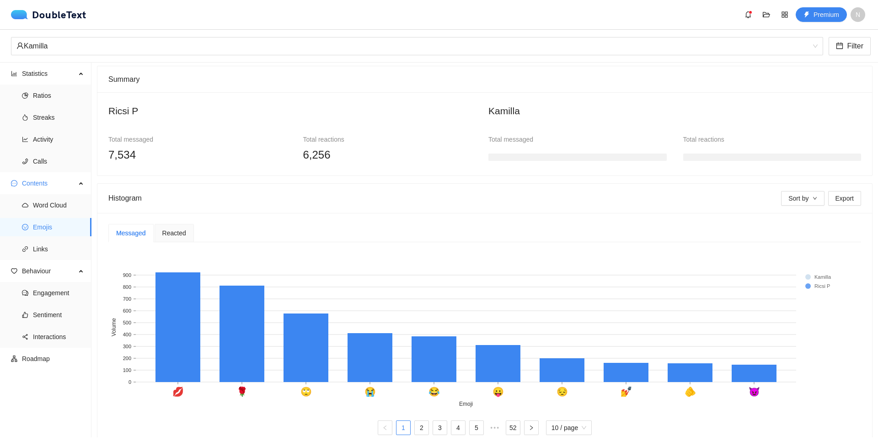
click at [177, 232] on span "Reacted" at bounding box center [174, 233] width 24 height 6
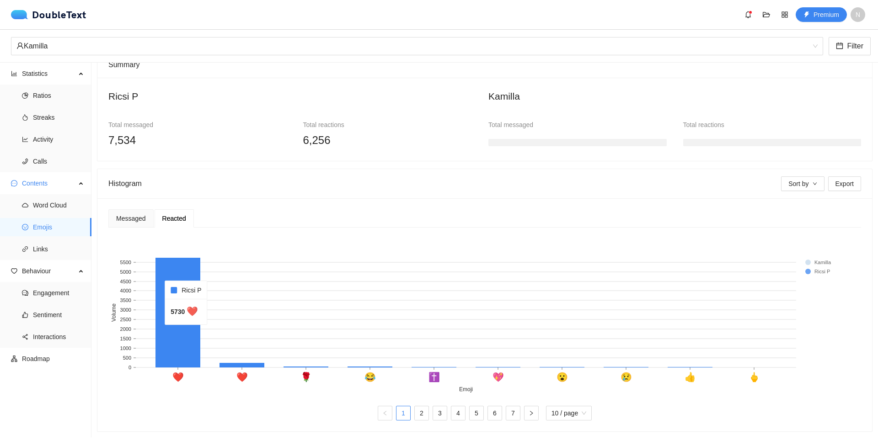
scroll to position [75, 0]
click at [145, 214] on div "Messaged" at bounding box center [131, 219] width 30 height 10
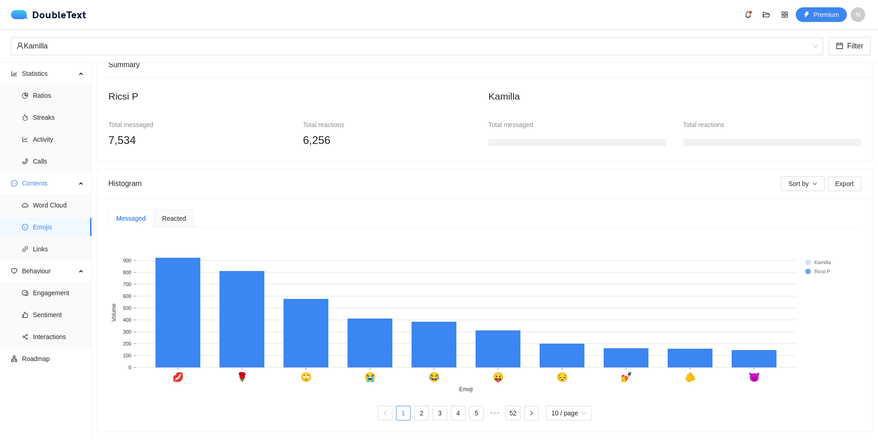
click at [123, 134] on span "7,534" at bounding box center [121, 140] width 27 height 12
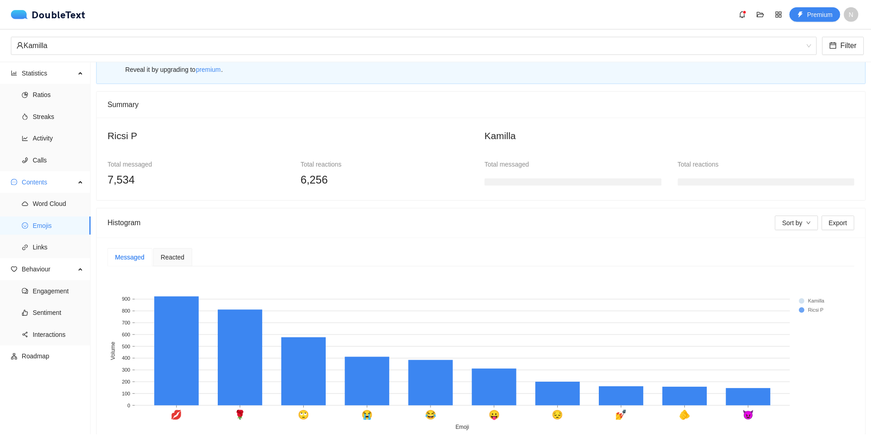
scroll to position [52, 0]
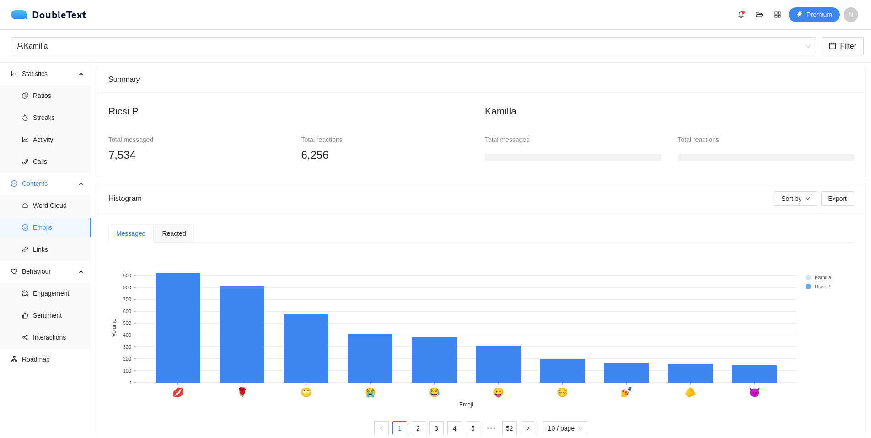
click at [185, 222] on div "Messaged Reacted 💋 🌹 🙄 😭 😂 😛 😔 💅 🫵 😈 Emoji 0 100 200 300 400 500 600 700 800 90…" at bounding box center [480, 329] width 767 height 233
click at [792, 200] on span "Sort by" at bounding box center [791, 198] width 20 height 10
click at [793, 250] on span "Ricsi" at bounding box center [795, 246] width 32 height 10
click at [795, 200] on span "Sort by" at bounding box center [791, 198] width 20 height 10
click at [50, 293] on span "Engagement" at bounding box center [58, 293] width 51 height 18
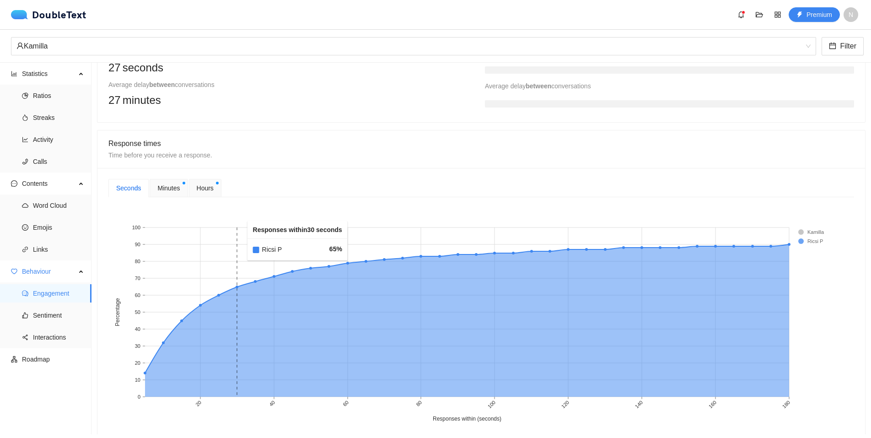
scroll to position [313, 0]
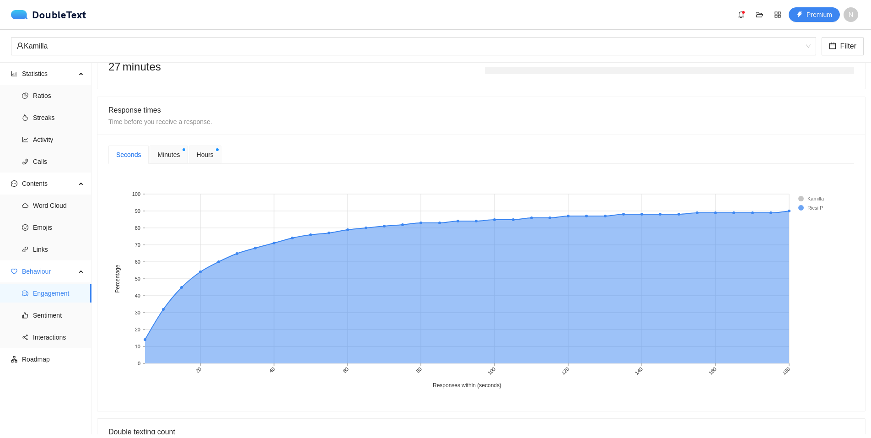
click at [163, 156] on span "Minutes" at bounding box center [168, 155] width 22 height 10
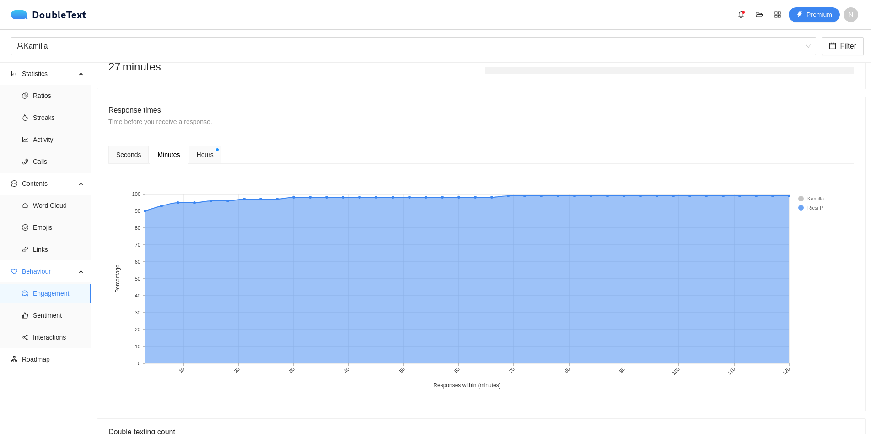
click at [197, 153] on span "Hours" at bounding box center [205, 155] width 17 height 10
click at [160, 154] on span "Minutes" at bounding box center [168, 154] width 22 height 6
click at [208, 150] on div "Hours" at bounding box center [205, 154] width 32 height 18
click at [140, 149] on div "Seconds" at bounding box center [128, 154] width 40 height 18
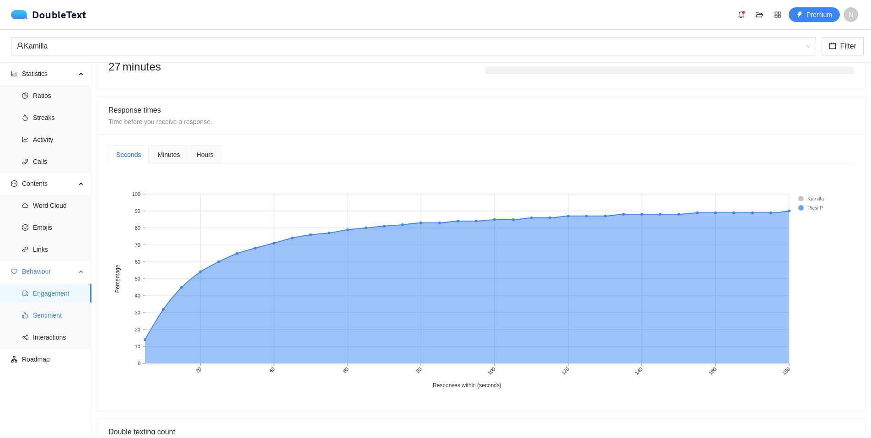
click at [39, 313] on span "Sentiment" at bounding box center [58, 315] width 51 height 18
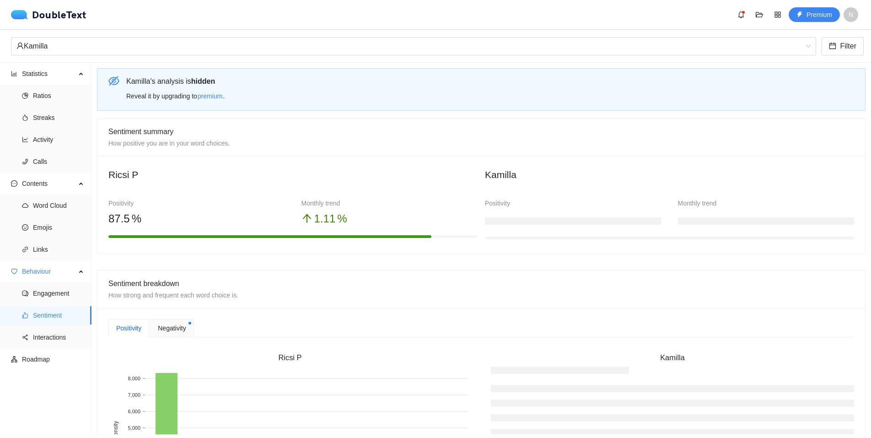
click at [322, 218] on span ".11" at bounding box center [327, 218] width 15 height 12
click at [394, 204] on div "Monthly trend" at bounding box center [389, 203] width 177 height 10
click at [303, 216] on icon "arrow-up" at bounding box center [306, 218] width 11 height 11
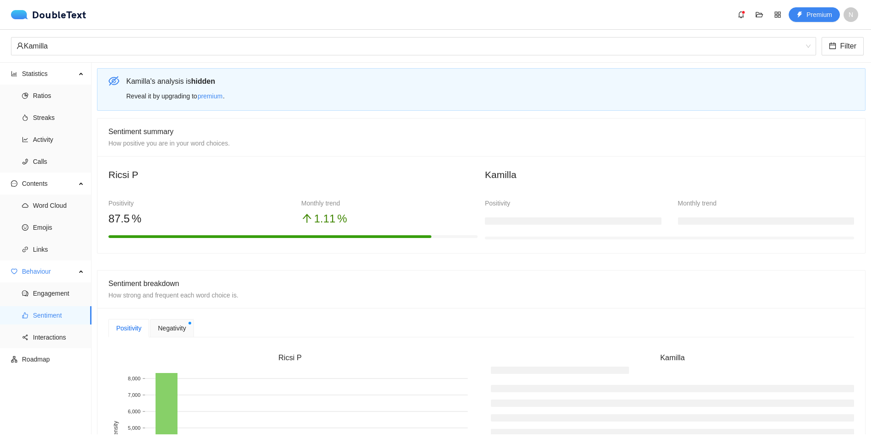
click at [303, 216] on icon "arrow-up" at bounding box center [306, 218] width 11 height 11
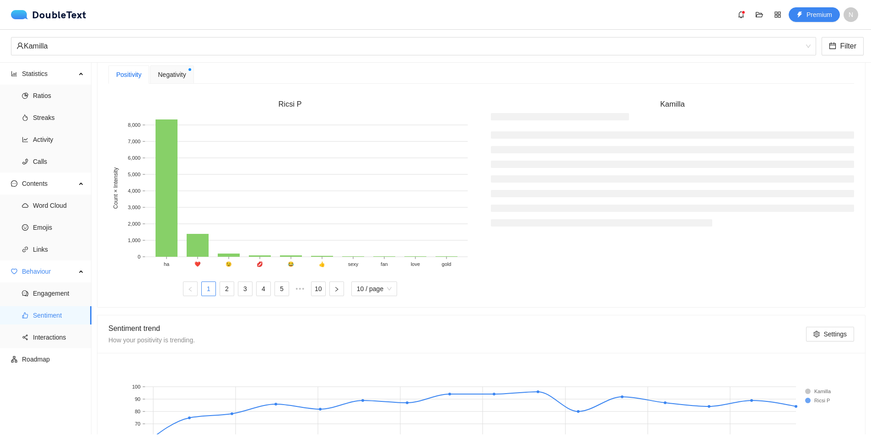
scroll to position [391, 0]
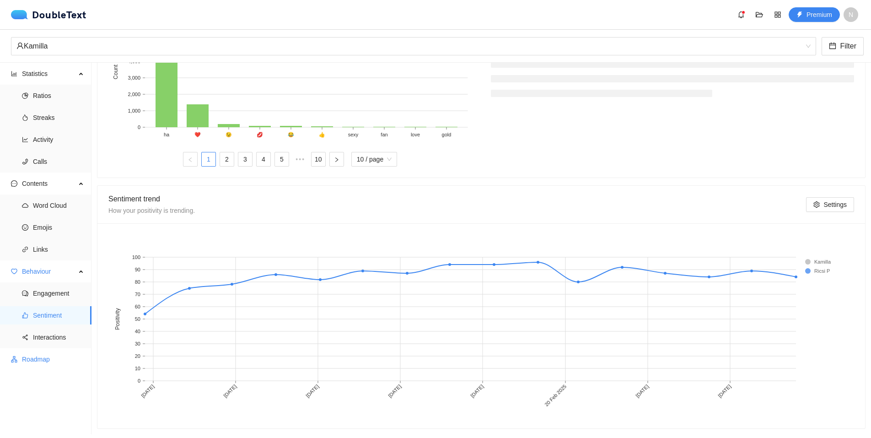
click at [54, 359] on span "Roadmap" at bounding box center [53, 359] width 62 height 18
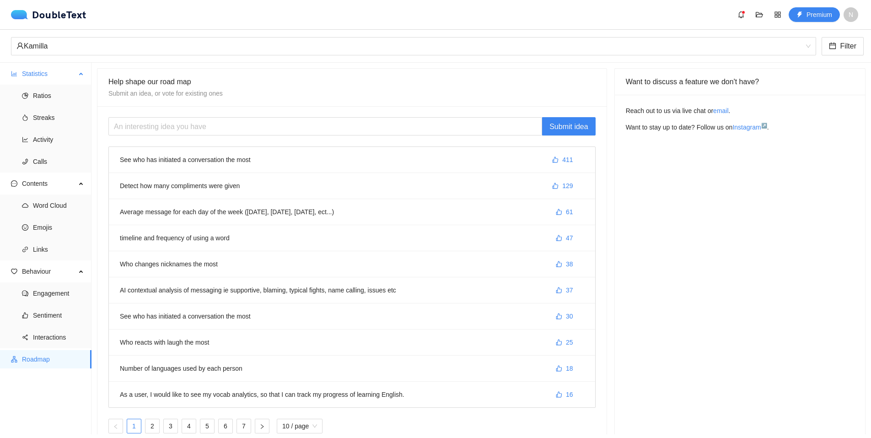
click at [47, 74] on span "Statistics" at bounding box center [49, 73] width 54 height 18
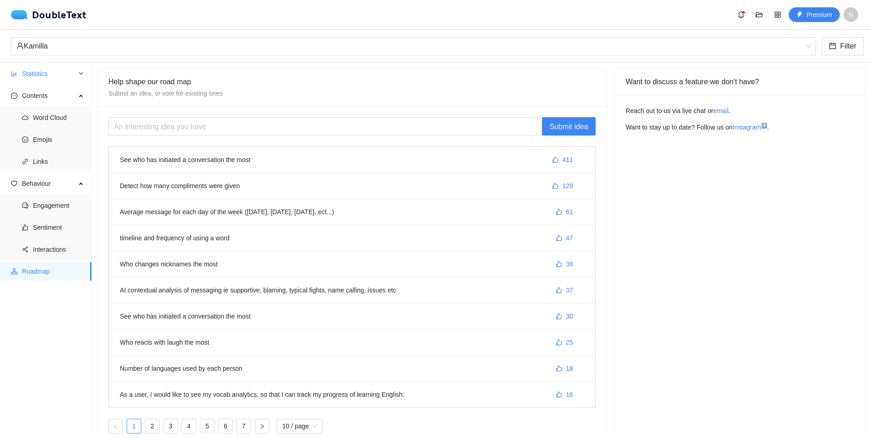
click at [47, 74] on span "Statistics" at bounding box center [49, 73] width 54 height 18
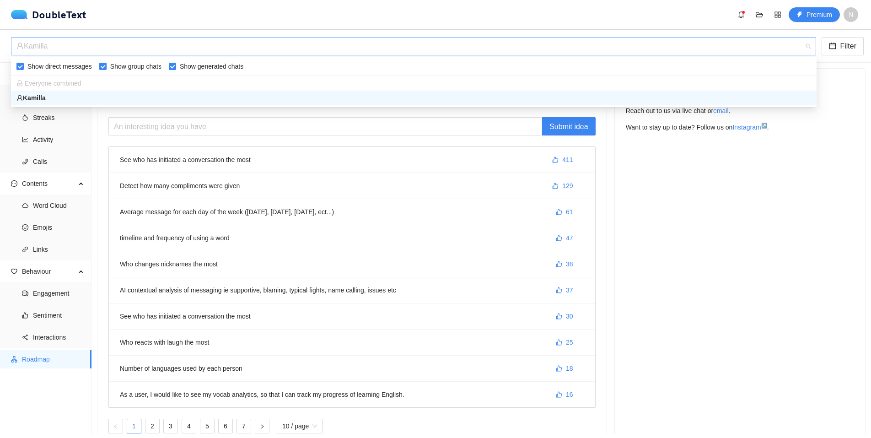
click at [83, 48] on div "Kamilla" at bounding box center [409, 46] width 786 height 17
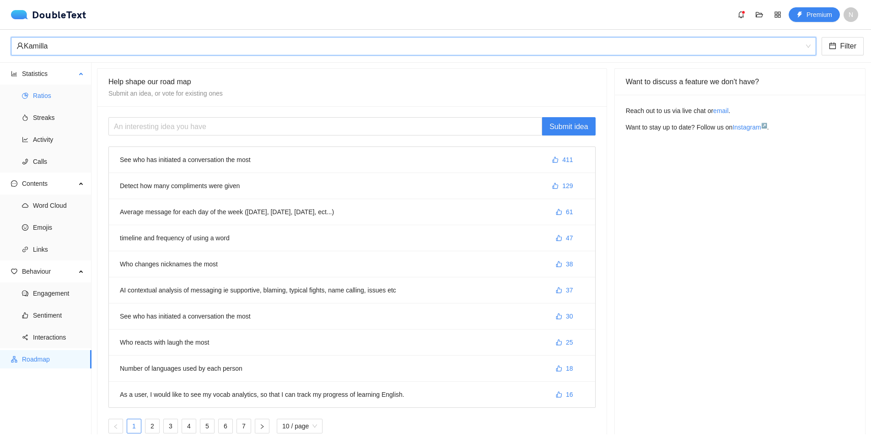
click at [48, 98] on span "Ratios" at bounding box center [58, 95] width 51 height 18
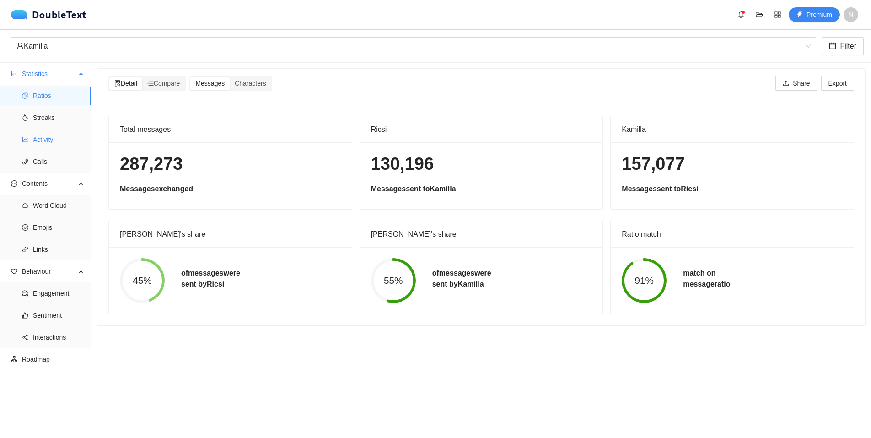
click at [36, 140] on span "Activity" at bounding box center [58, 139] width 51 height 18
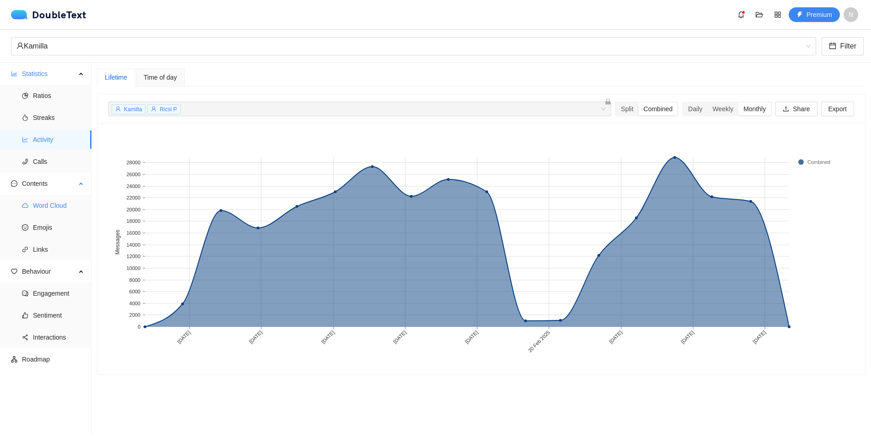
click at [37, 202] on span "Word Cloud" at bounding box center [58, 205] width 51 height 18
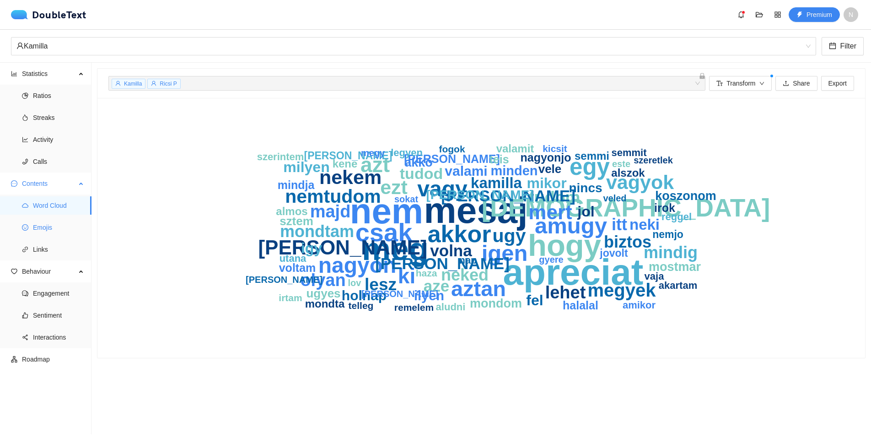
click at [41, 229] on span "Emojis" at bounding box center [58, 227] width 51 height 18
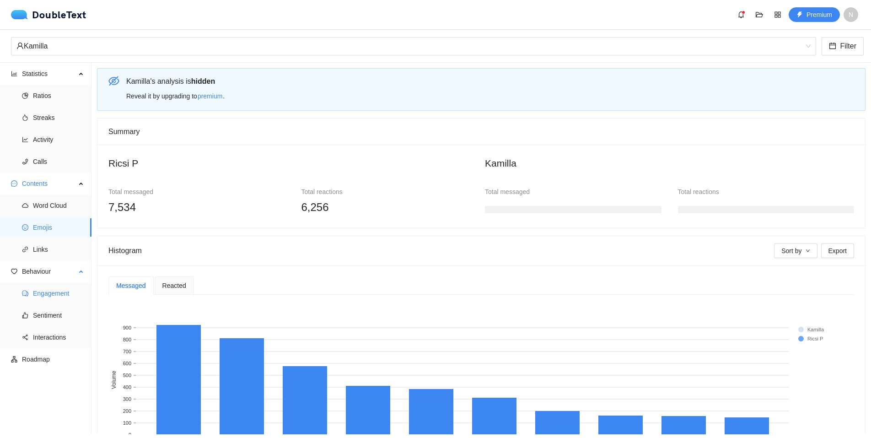
click at [39, 292] on span "Engagement" at bounding box center [58, 293] width 51 height 18
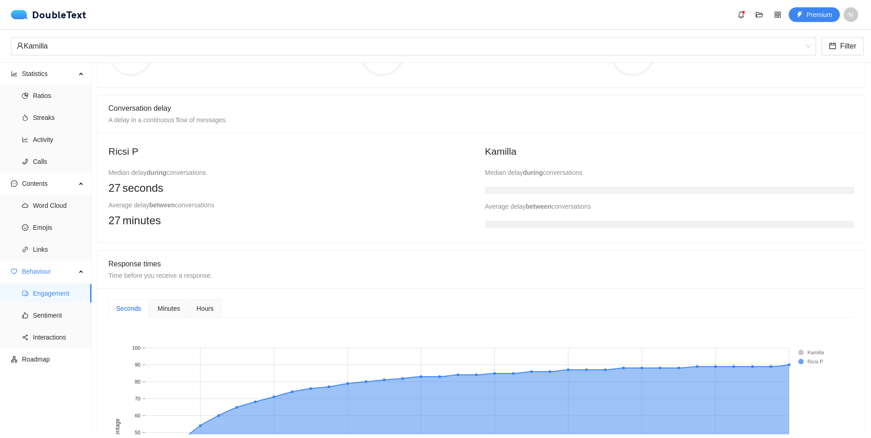
scroll to position [156, 0]
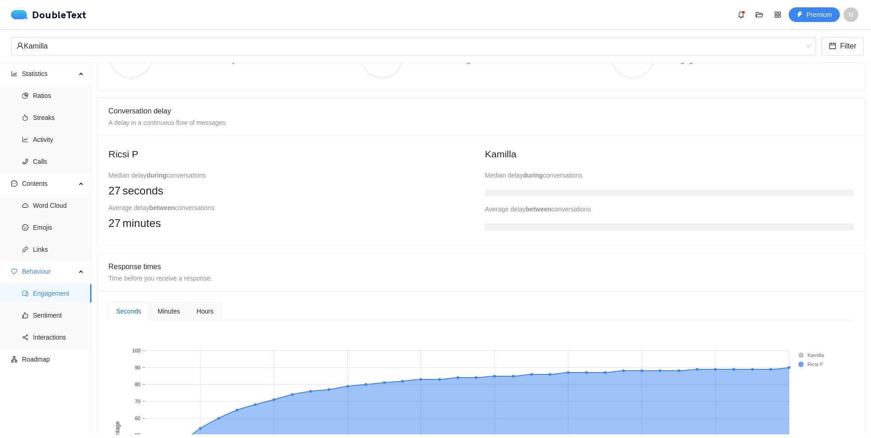
click at [174, 209] on b "between" at bounding box center [162, 207] width 26 height 7
click at [202, 176] on div "Median delay during conversations" at bounding box center [292, 175] width 369 height 10
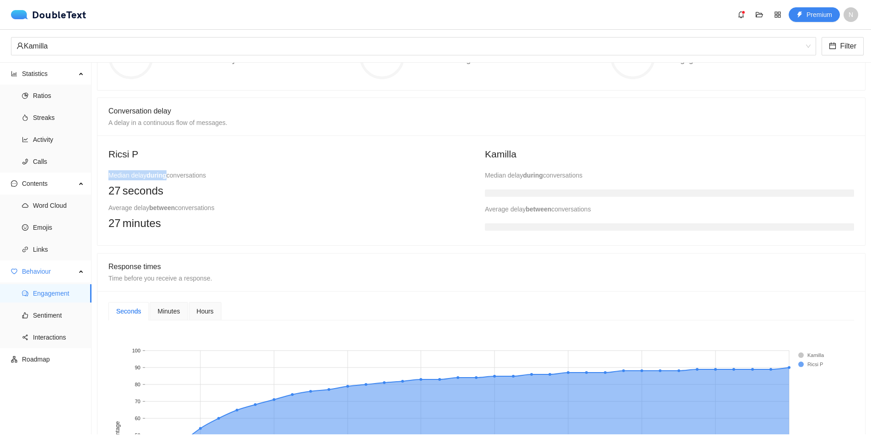
click at [202, 176] on div "Median delay during conversations" at bounding box center [292, 175] width 369 height 10
click at [204, 177] on div "Median delay during conversations" at bounding box center [292, 175] width 369 height 10
click at [43, 316] on span "Sentiment" at bounding box center [58, 315] width 51 height 18
click at [48, 314] on span "Sentiment" at bounding box center [58, 315] width 51 height 18
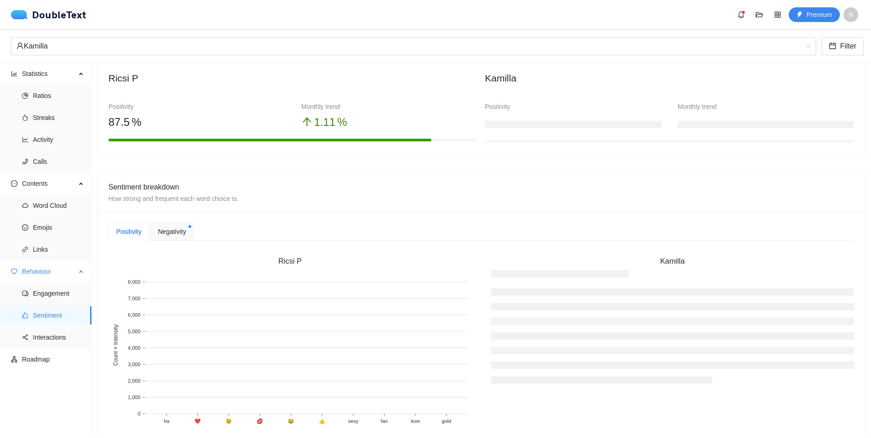
scroll to position [104, 0]
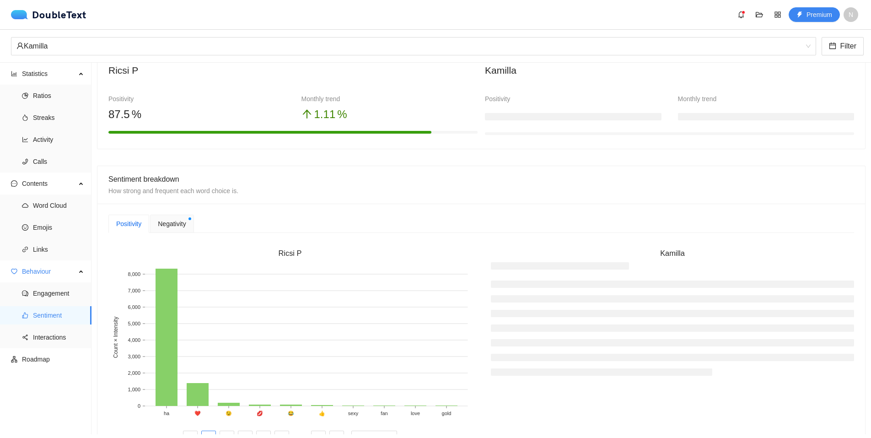
click at [181, 228] on span "Negativity" at bounding box center [172, 224] width 28 height 10
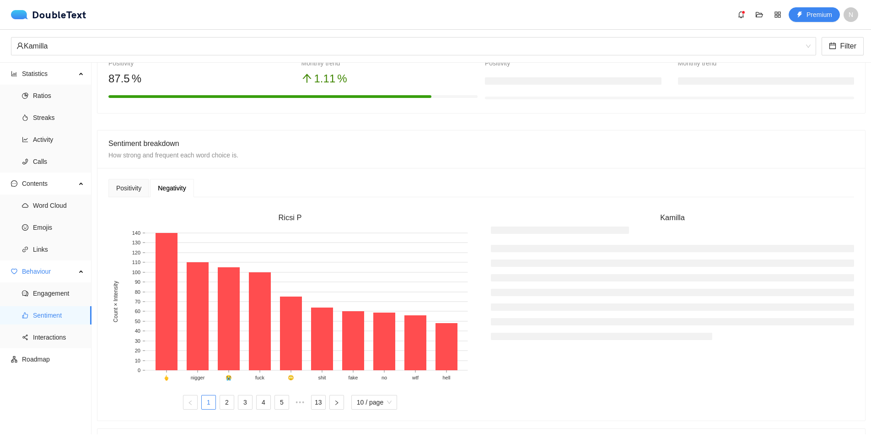
scroll to position [209, 0]
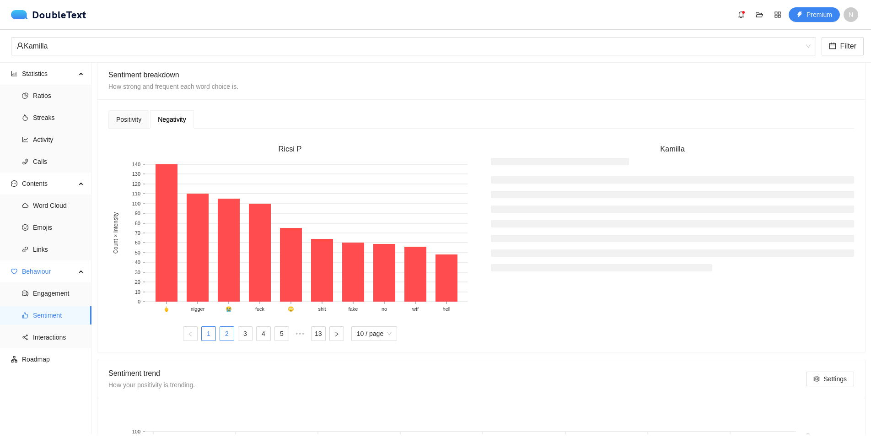
click at [220, 332] on link "2" at bounding box center [227, 334] width 14 height 14
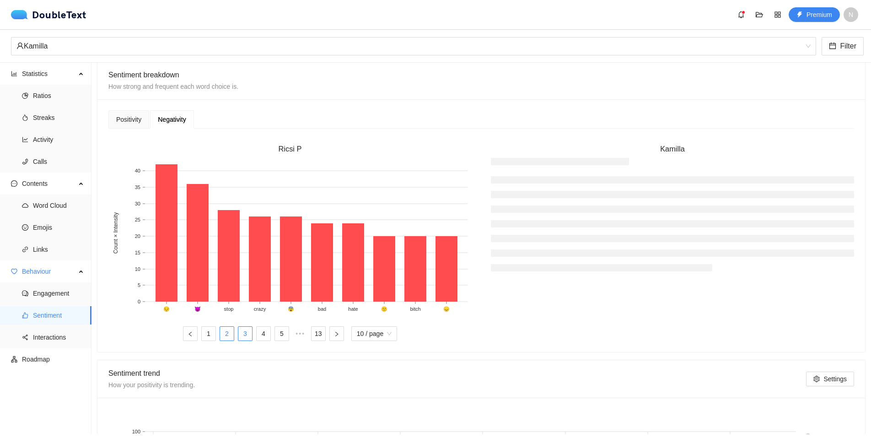
click at [243, 332] on link "3" at bounding box center [245, 334] width 14 height 14
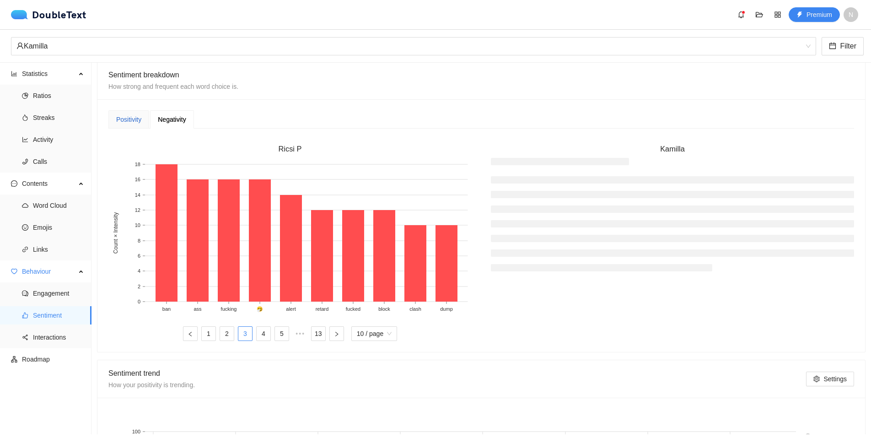
click at [123, 120] on div "Positivity" at bounding box center [128, 119] width 25 height 10
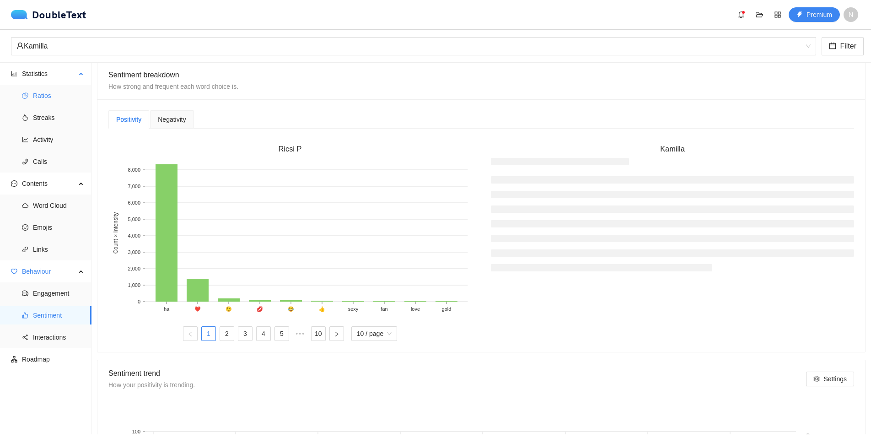
click at [45, 96] on span "Ratios" at bounding box center [58, 95] width 51 height 18
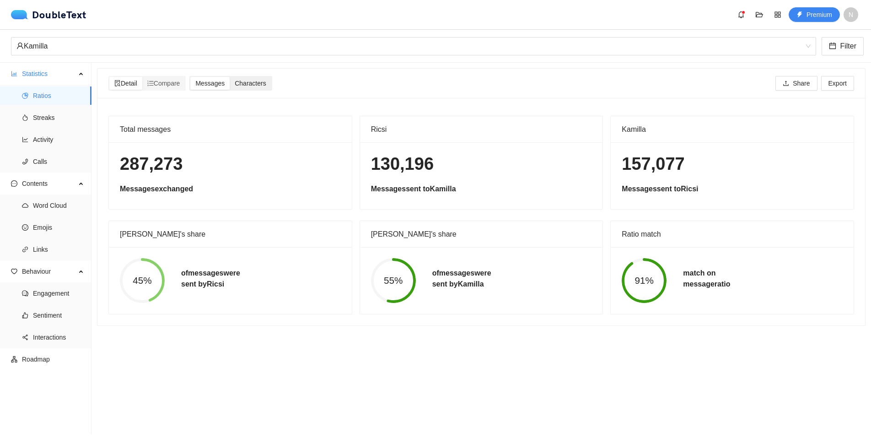
click at [240, 83] on span "Characters" at bounding box center [250, 83] width 31 height 7
click at [230, 77] on input "Characters" at bounding box center [230, 77] width 0 height 0
click at [204, 83] on span "Messages" at bounding box center [209, 83] width 29 height 7
click at [190, 77] on input "Messages" at bounding box center [190, 77] width 0 height 0
click at [232, 84] on div "Characters" at bounding box center [250, 83] width 41 height 13
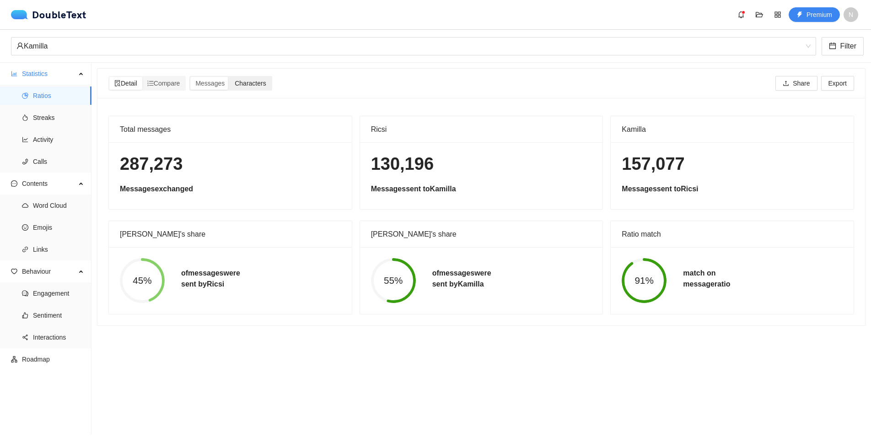
click at [230, 77] on input "Characters" at bounding box center [230, 77] width 0 height 0
click at [210, 81] on span "Messages" at bounding box center [209, 83] width 29 height 7
click at [190, 77] on input "Messages" at bounding box center [190, 77] width 0 height 0
click at [234, 81] on div "Characters" at bounding box center [250, 83] width 41 height 13
click at [230, 77] on input "Characters" at bounding box center [230, 77] width 0 height 0
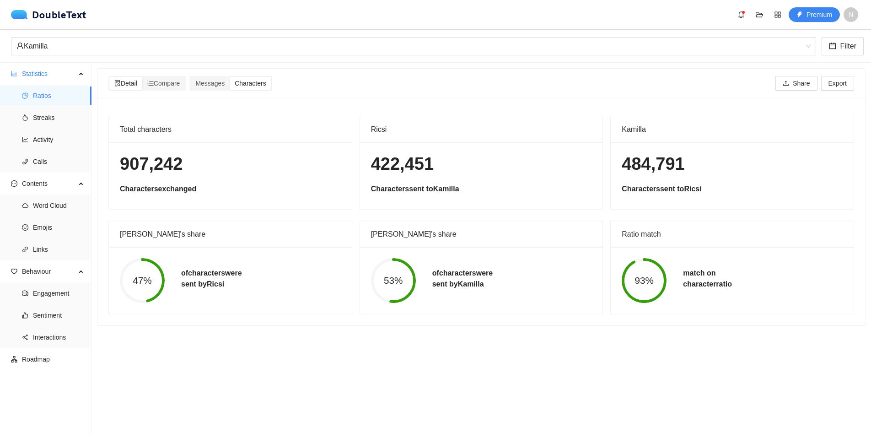
click at [665, 268] on div "93%" at bounding box center [643, 280] width 61 height 45
click at [58, 114] on span "Streaks" at bounding box center [58, 117] width 51 height 18
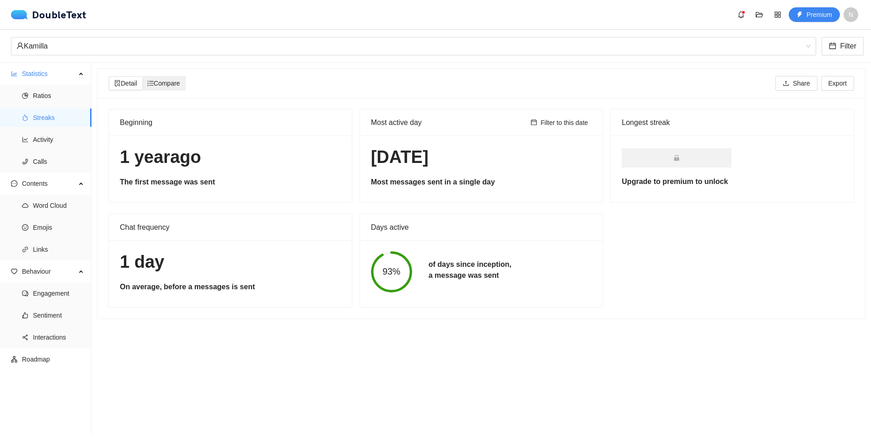
click at [169, 80] on span "Compare" at bounding box center [163, 83] width 33 height 7
click at [142, 77] on input "Compare" at bounding box center [142, 77] width 0 height 0
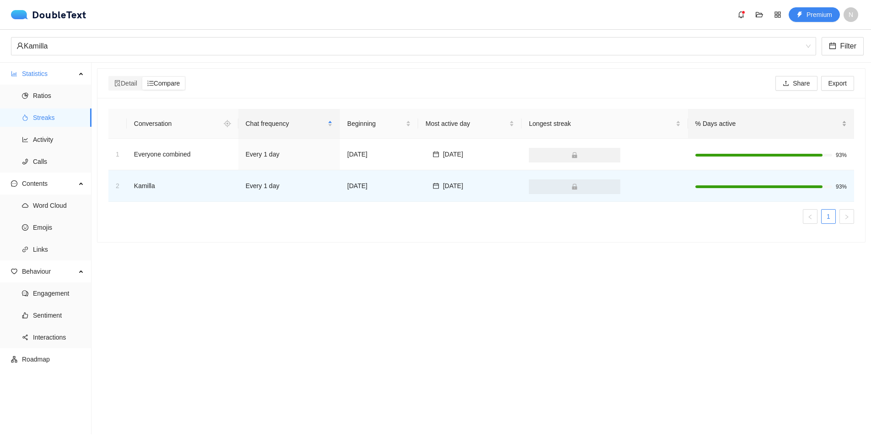
click at [767, 129] on div "% Days active" at bounding box center [770, 123] width 151 height 10
click at [32, 97] on li "Ratios" at bounding box center [45, 95] width 91 height 18
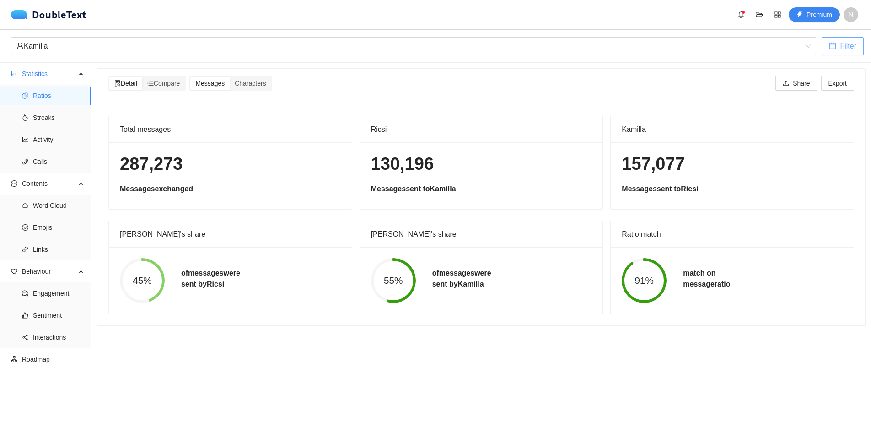
click at [836, 45] on icon "calendar" at bounding box center [832, 46] width 6 height 6
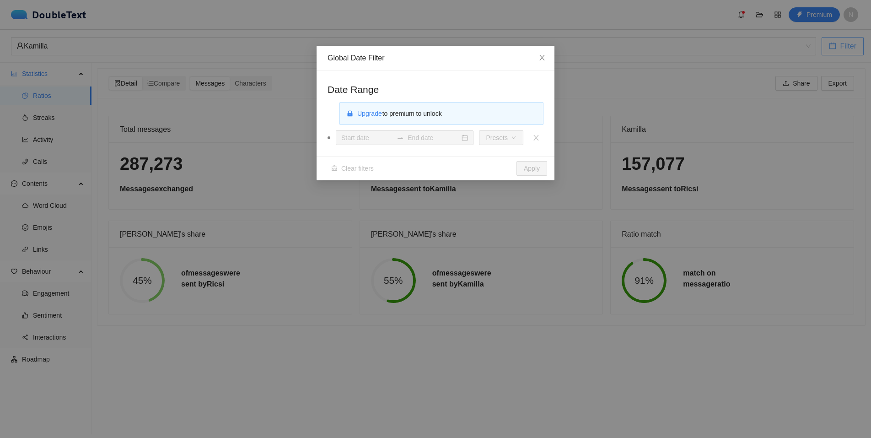
click at [836, 45] on div "Global Date Filter Date Range Upgrade to premium to unlock Presets Clear filter…" at bounding box center [435, 219] width 871 height 438
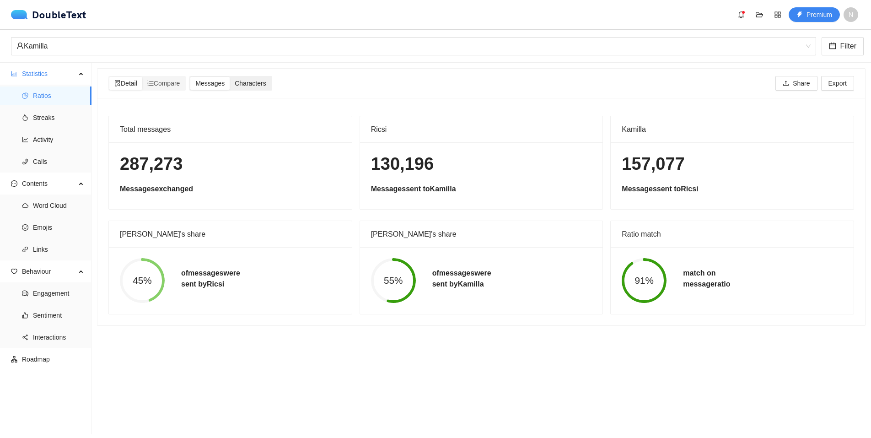
click at [244, 87] on span "Characters" at bounding box center [250, 83] width 31 height 7
click at [230, 77] on input "Characters" at bounding box center [230, 77] width 0 height 0
click at [213, 82] on span "Messages" at bounding box center [209, 83] width 29 height 7
click at [190, 77] on input "Messages" at bounding box center [190, 77] width 0 height 0
click at [234, 80] on div "Characters" at bounding box center [250, 83] width 41 height 13
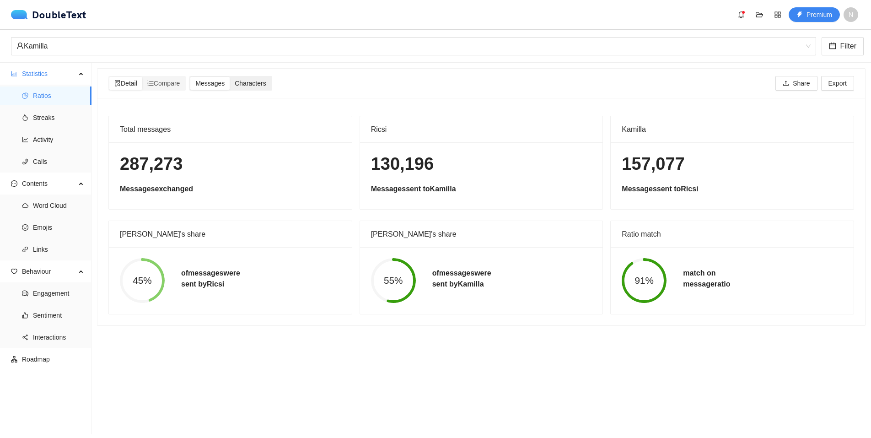
click at [230, 77] on input "Characters" at bounding box center [230, 77] width 0 height 0
click at [213, 80] on span "Messages" at bounding box center [209, 83] width 29 height 7
click at [190, 77] on input "Messages" at bounding box center [190, 77] width 0 height 0
click at [236, 82] on div "Characters" at bounding box center [250, 83] width 41 height 13
click at [230, 77] on input "Characters" at bounding box center [230, 77] width 0 height 0
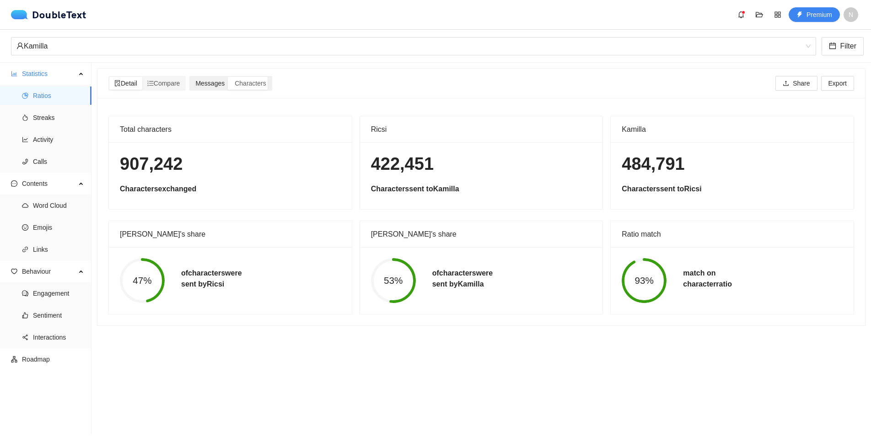
click at [207, 81] on span "Messages" at bounding box center [209, 83] width 29 height 7
click at [190, 77] on input "Messages" at bounding box center [190, 77] width 0 height 0
click at [235, 86] on div "Characters" at bounding box center [250, 83] width 41 height 13
click at [230, 77] on input "Characters" at bounding box center [230, 77] width 0 height 0
click at [236, 79] on div "Characters" at bounding box center [250, 83] width 41 height 13
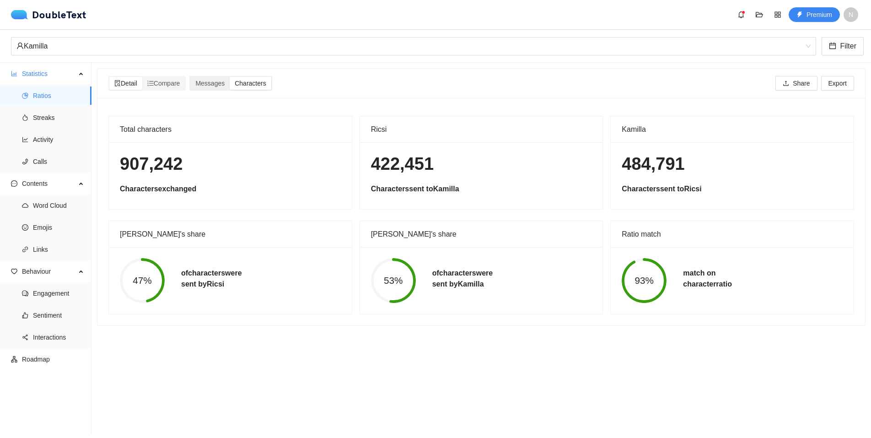
click at [232, 84] on div "Characters" at bounding box center [250, 83] width 41 height 13
click at [230, 77] on input "Characters" at bounding box center [230, 77] width 0 height 0
click at [221, 80] on span "Messages" at bounding box center [209, 83] width 29 height 7
click at [190, 77] on input "Messages" at bounding box center [190, 77] width 0 height 0
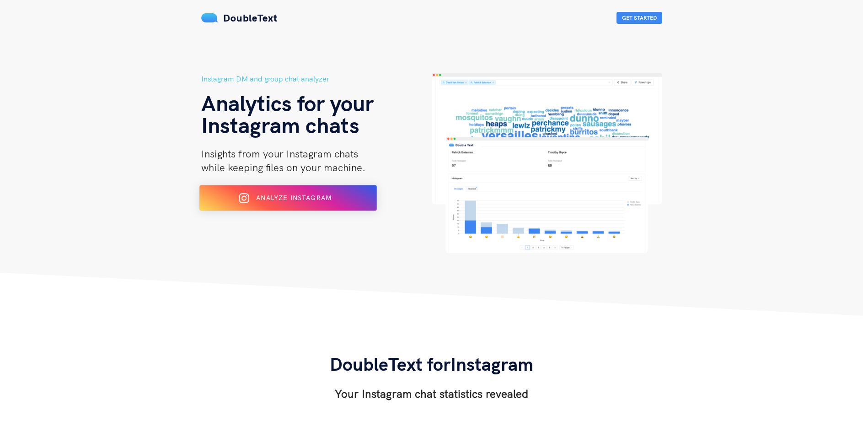
click at [278, 197] on span "Analyze Instagram" at bounding box center [293, 197] width 75 height 8
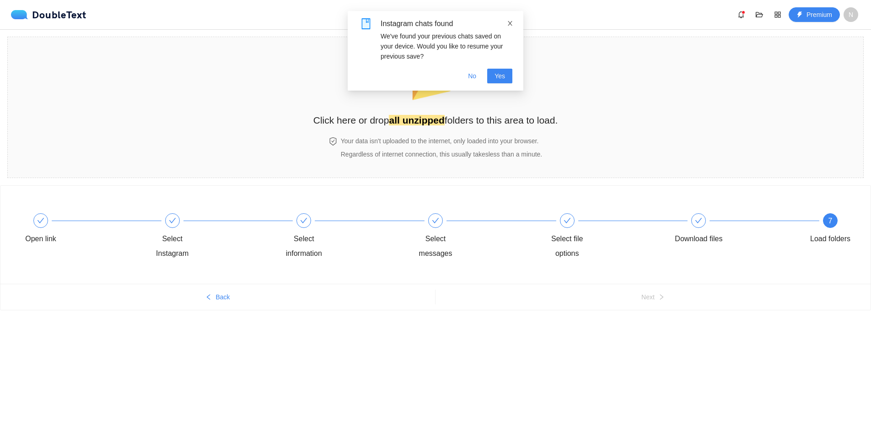
click at [511, 25] on icon "close" at bounding box center [510, 23] width 5 height 5
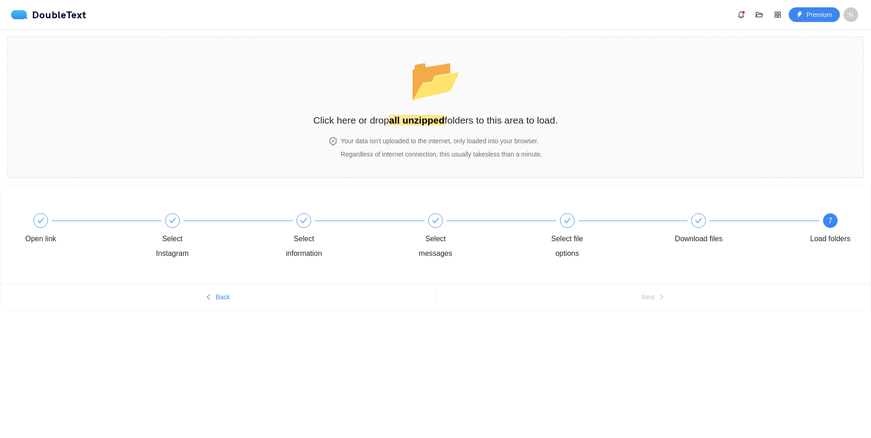
click at [557, 365] on body "DoubleText Premium N 📂 Click here or drop all unzipped folders to this area to …" at bounding box center [435, 219] width 871 height 438
drag, startPoint x: 546, startPoint y: 377, endPoint x: 380, endPoint y: 338, distance: 170.5
click at [464, 370] on body "DoubleText Premium N 📂 Click here or drop all unzipped folders to this area to …" at bounding box center [435, 219] width 871 height 438
drag, startPoint x: 380, startPoint y: 338, endPoint x: 210, endPoint y: 303, distance: 173.7
click at [222, 310] on body "DoubleText Premium N 📂 Click here or drop all unzipped folders to this area to …" at bounding box center [435, 219] width 871 height 438
